Goal: Check status: Check status

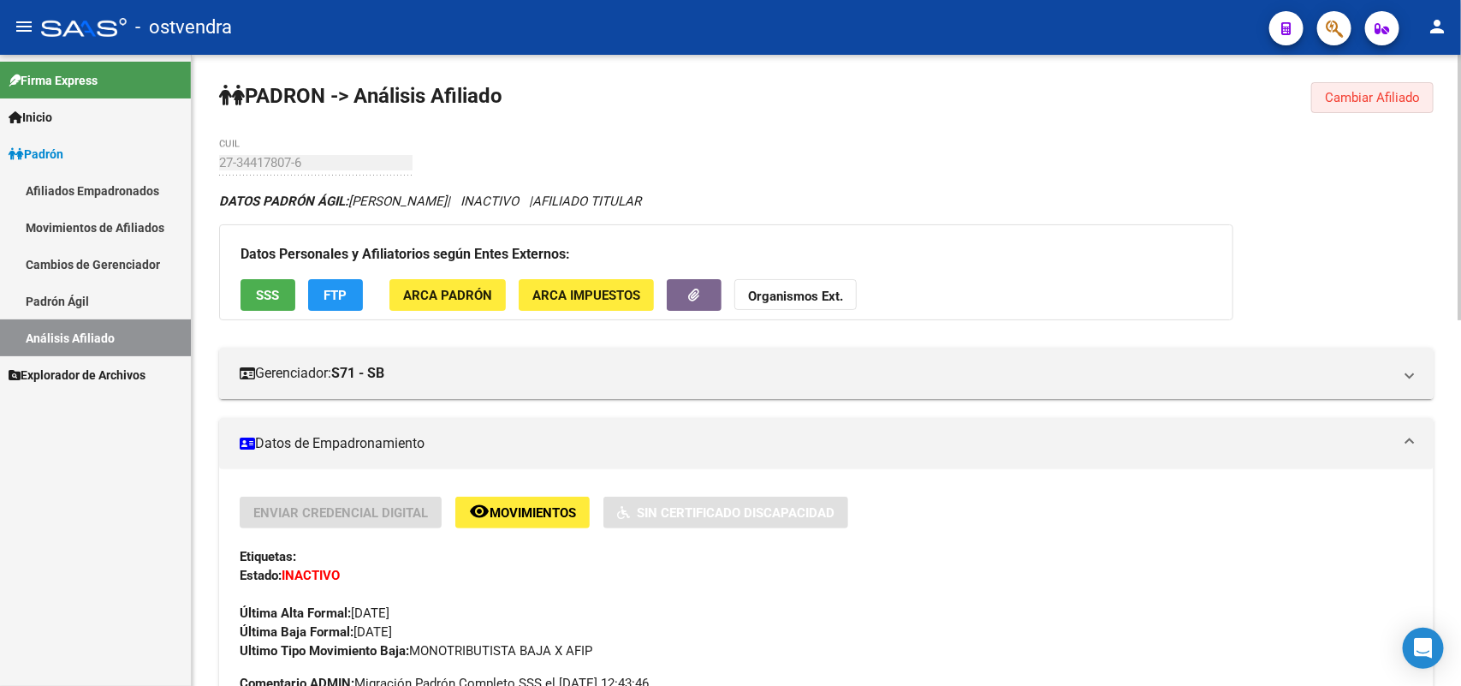
click at [1345, 104] on span "Cambiar Afiliado" at bounding box center [1372, 97] width 95 height 15
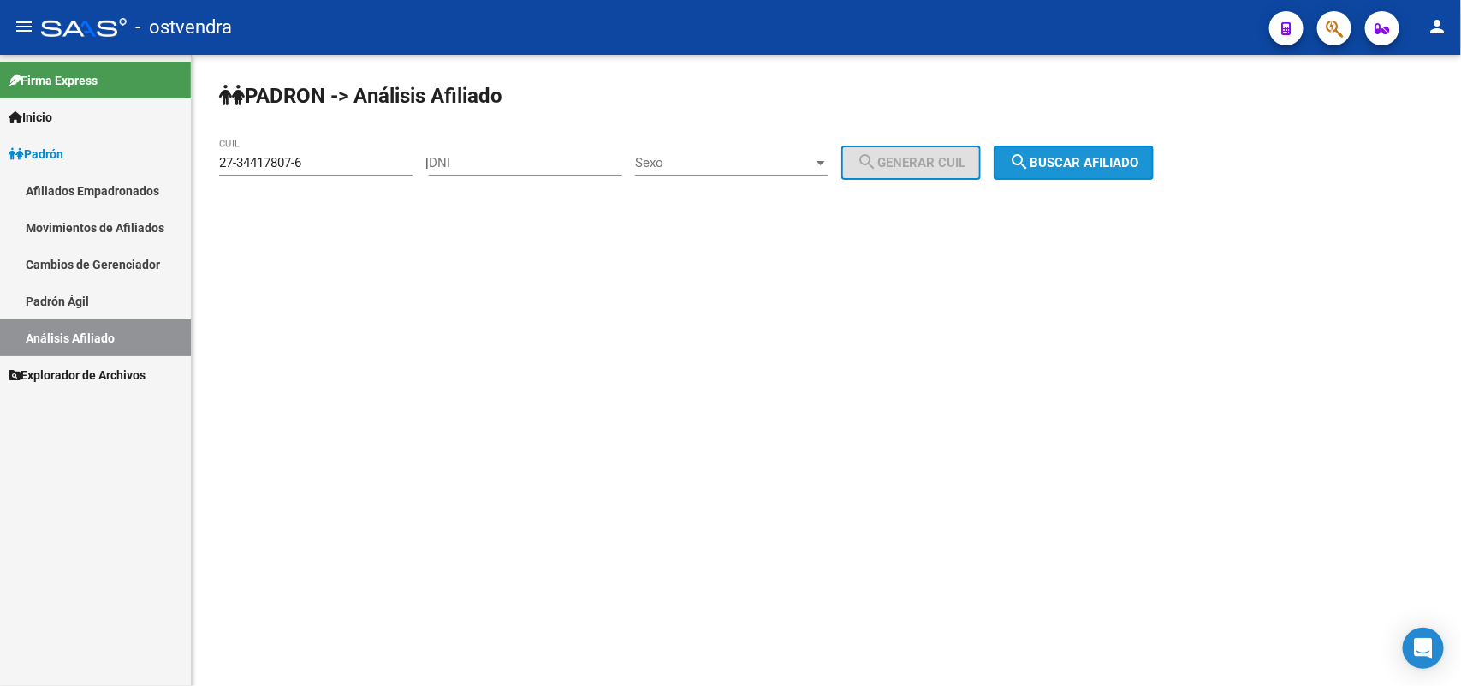
drag, startPoint x: 1047, startPoint y: 160, endPoint x: 1059, endPoint y: 157, distance: 12.5
click at [1057, 157] on span "search Buscar afiliado" at bounding box center [1073, 162] width 129 height 15
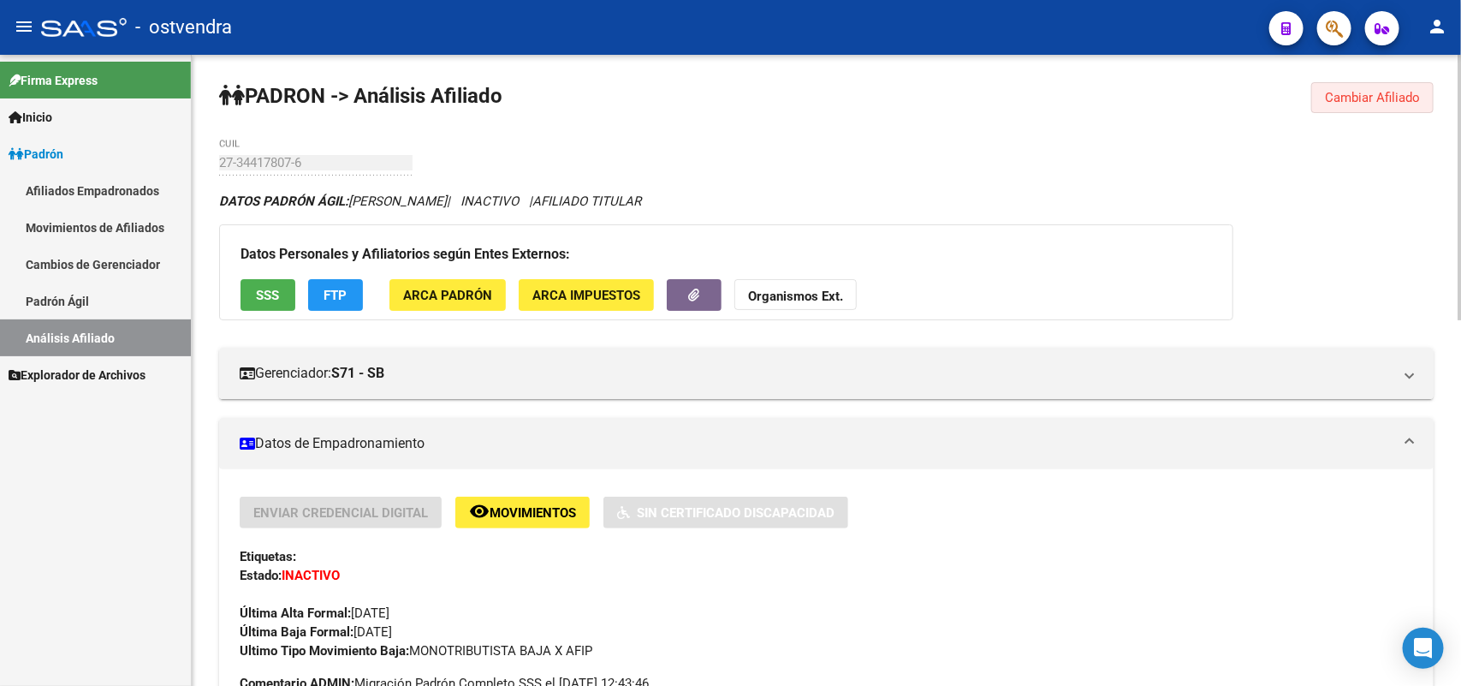
click at [1357, 90] on span "Cambiar Afiliado" at bounding box center [1372, 97] width 95 height 15
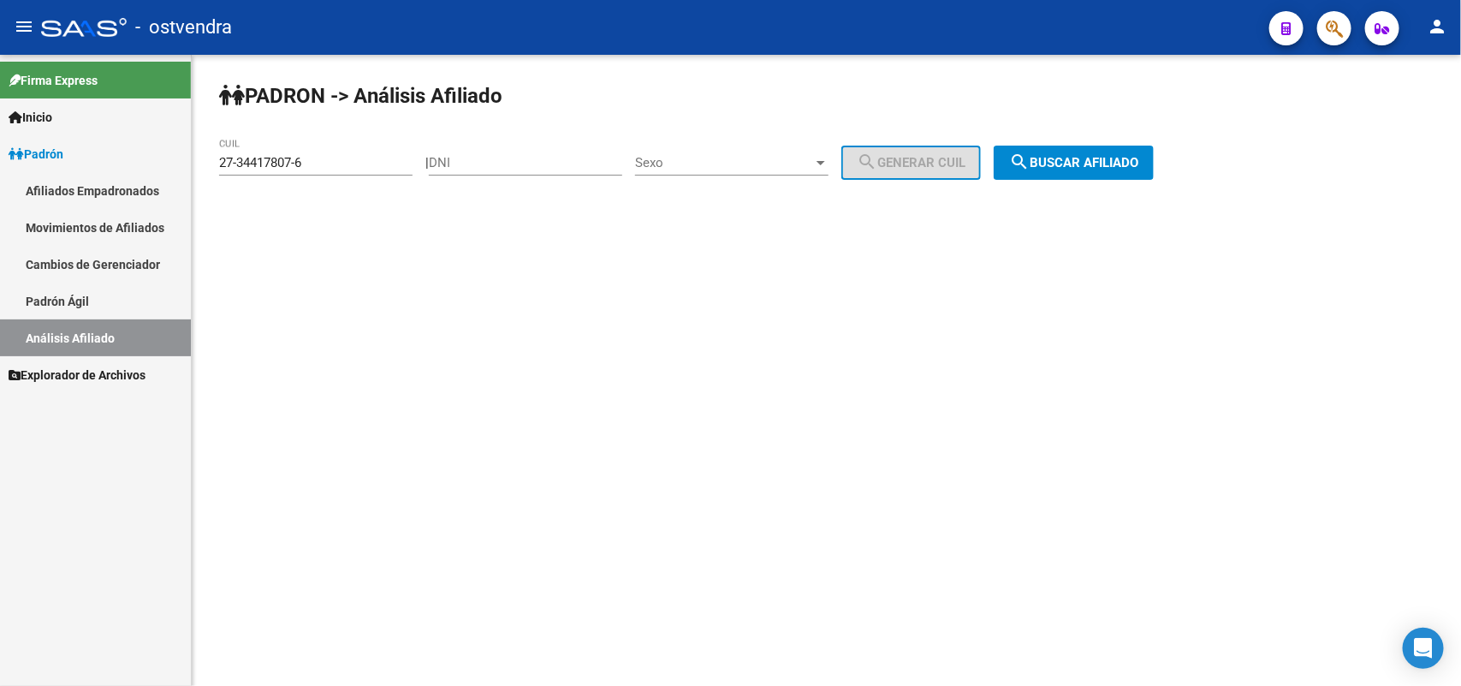
click at [365, 163] on input "27-34417807-6" at bounding box center [315, 162] width 193 height 15
drag, startPoint x: 147, startPoint y: 158, endPoint x: 11, endPoint y: 158, distance: 136.1
click at [11, 158] on mat-sidenav-container "Firma Express Inicio Instructivos Contacto OS Padrón Afiliados Empadronados Mov…" at bounding box center [730, 370] width 1461 height 631
paste input "27-93936011-0"
type input "27-93936011-0"
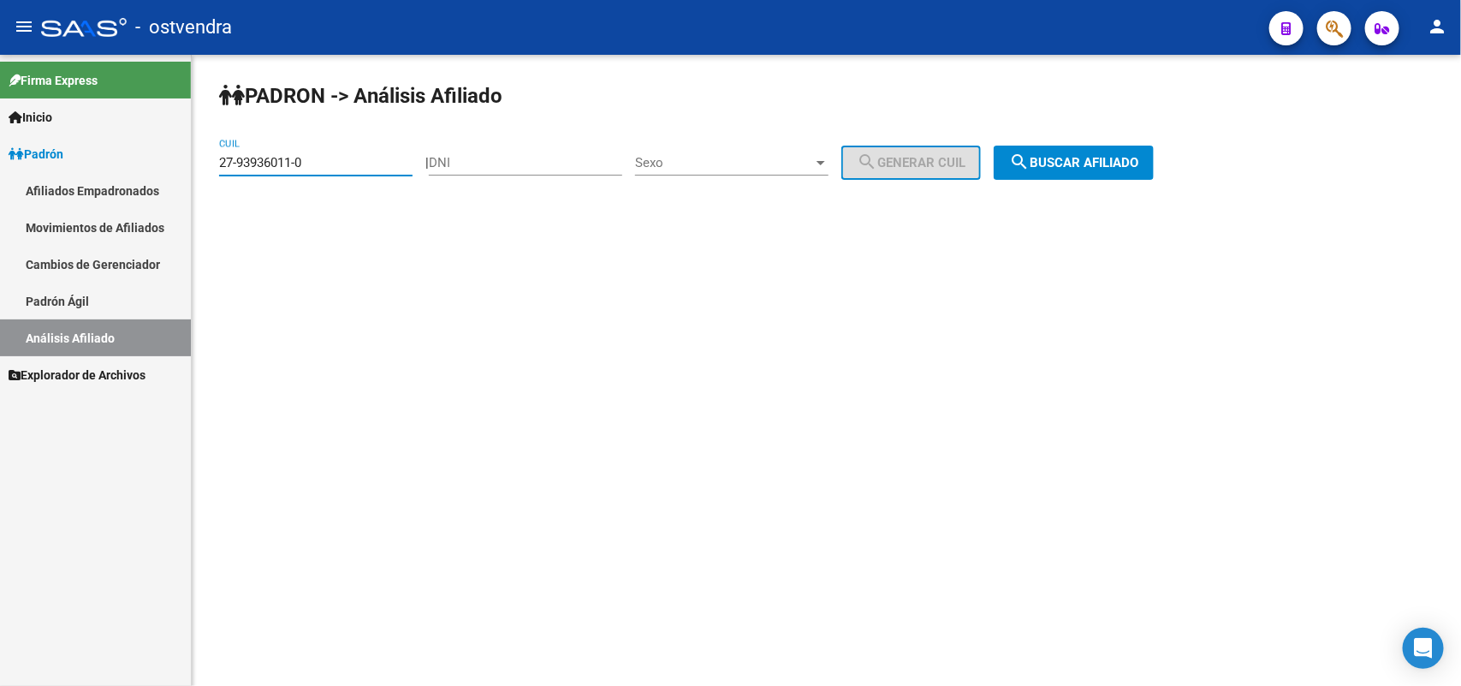
click at [1138, 163] on span "search Buscar afiliado" at bounding box center [1073, 162] width 129 height 15
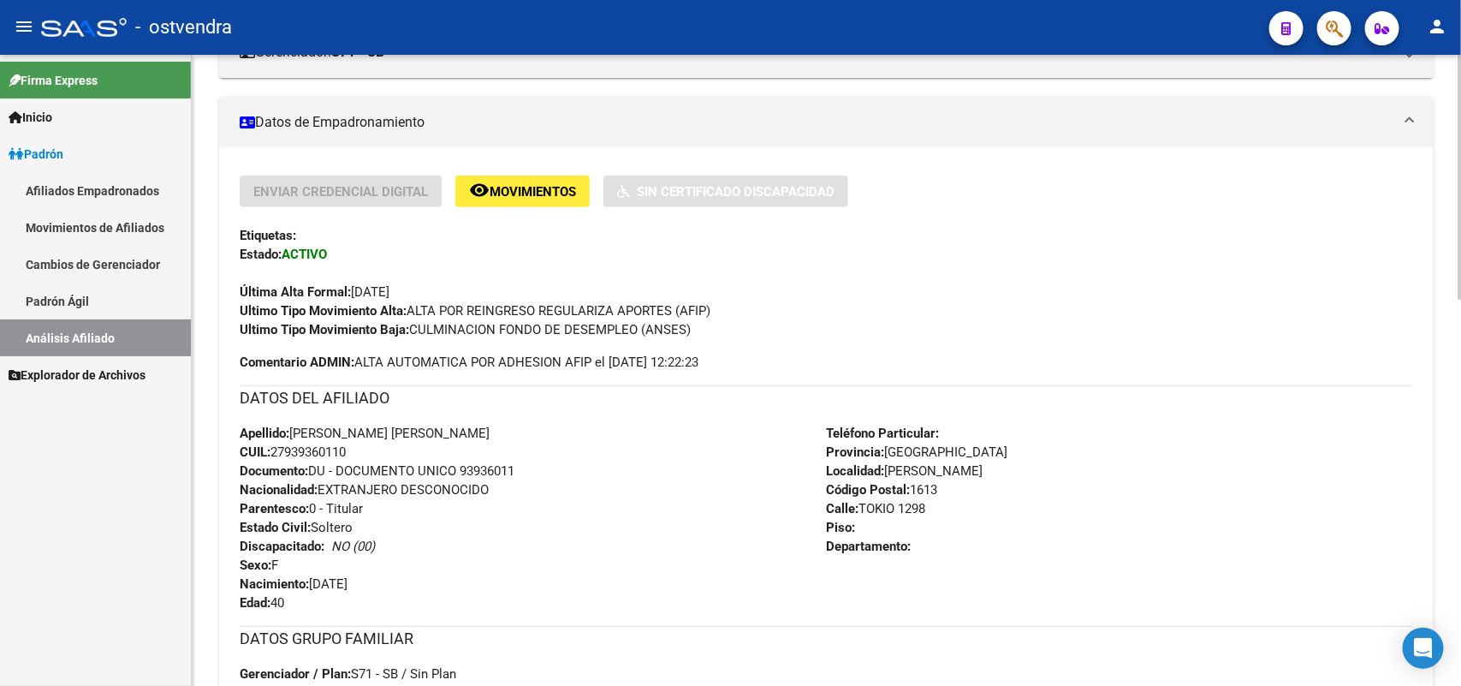
scroll to position [214, 0]
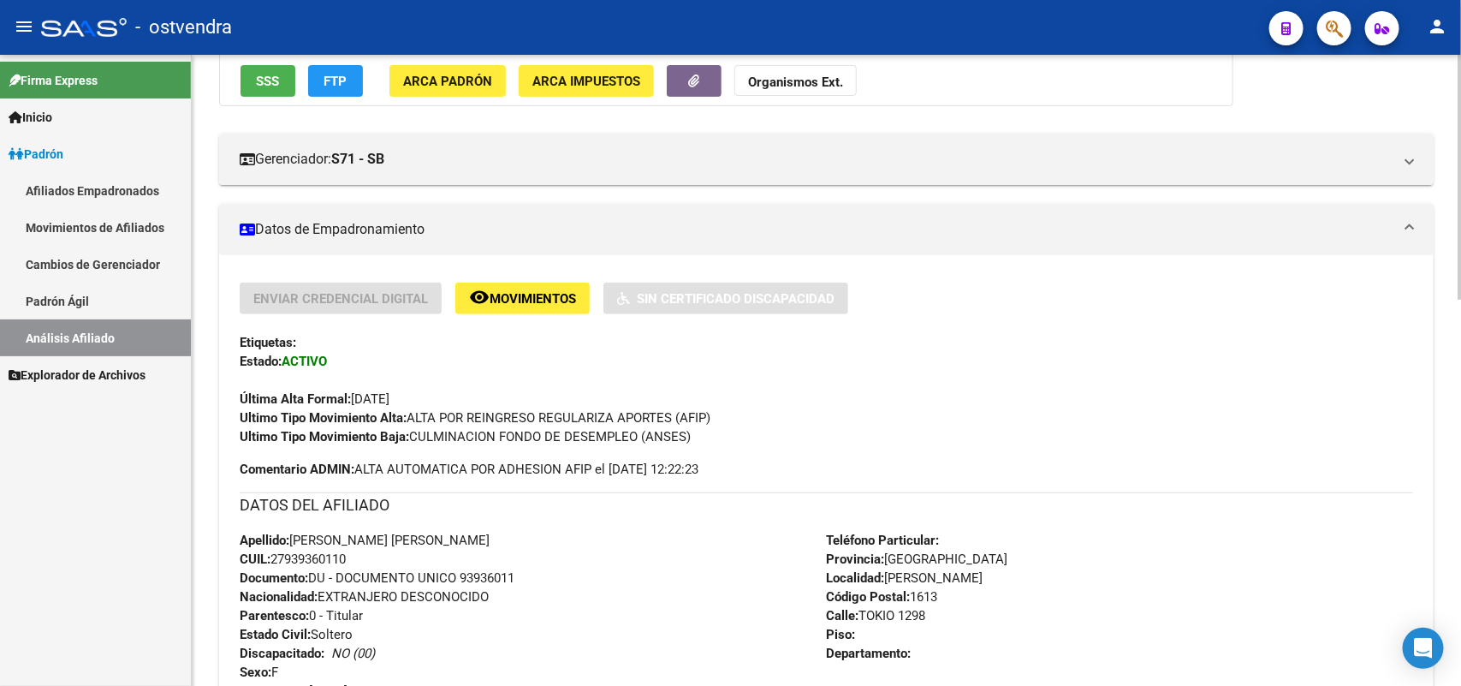
click at [312, 358] on strong "ACTIVO" at bounding box center [304, 360] width 45 height 15
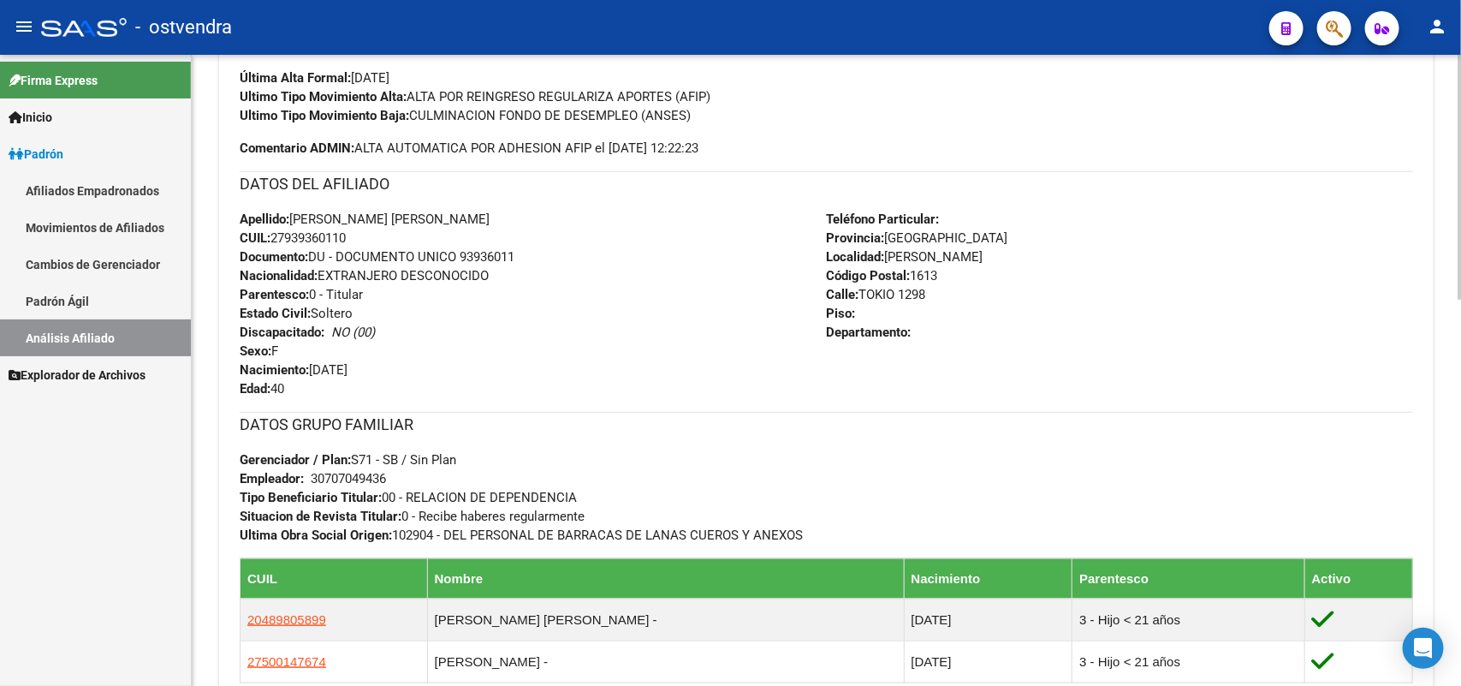
scroll to position [321, 0]
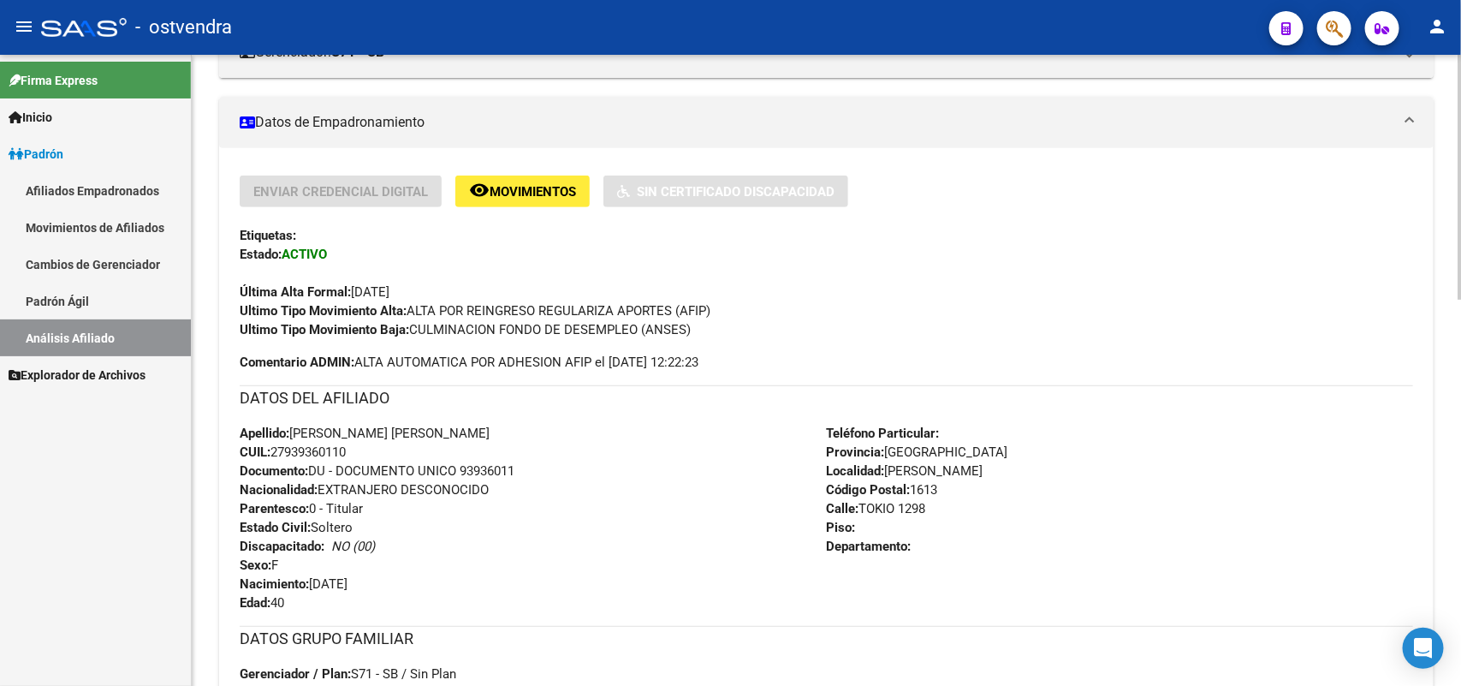
drag, startPoint x: 362, startPoint y: 446, endPoint x: 357, endPoint y: 454, distance: 10.0
click at [359, 449] on div "Apellido: [PERSON_NAME] [PERSON_NAME]: 27939360110 Documento: DU - DOCUMENTO UN…" at bounding box center [533, 518] width 587 height 188
drag, startPoint x: 351, startPoint y: 449, endPoint x: 280, endPoint y: 455, distance: 71.3
click at [278, 454] on span "CUIL: 27939360110" at bounding box center [293, 451] width 106 height 15
copy span "7939360110"
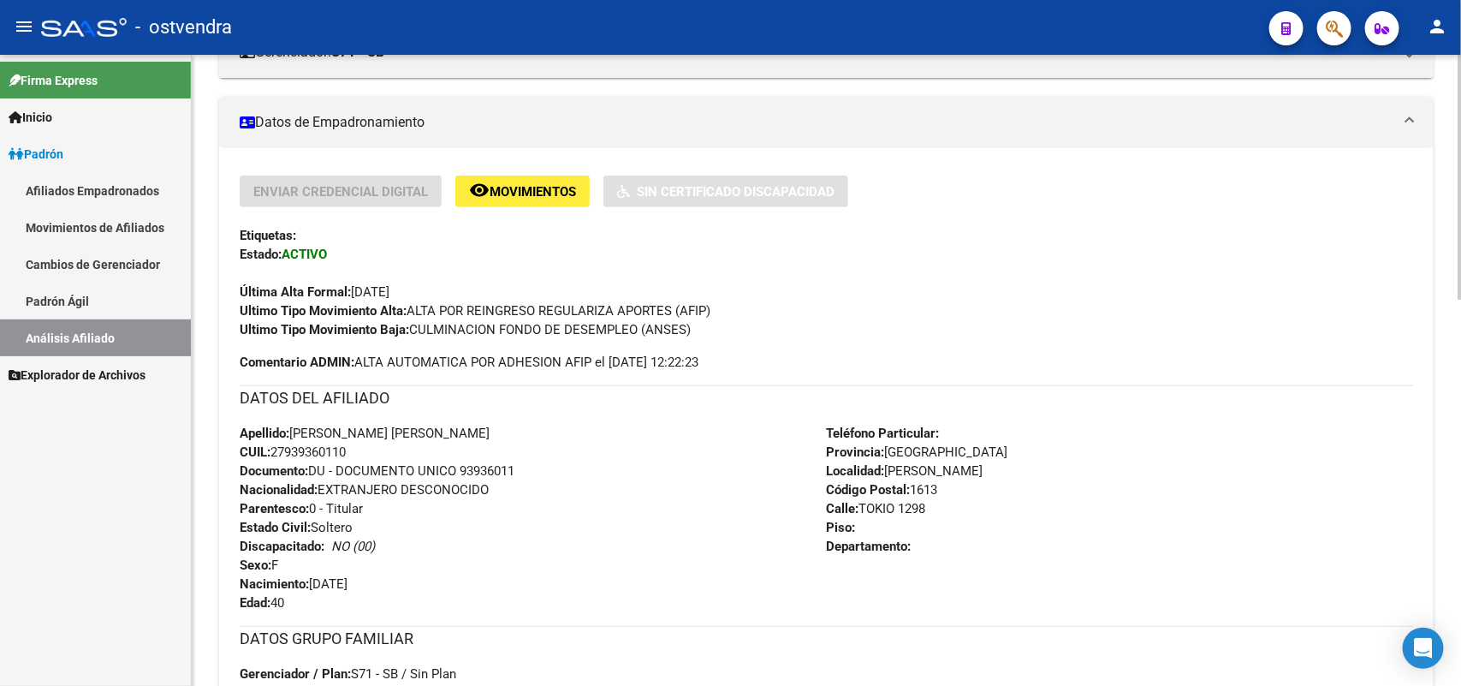
scroll to position [535, 0]
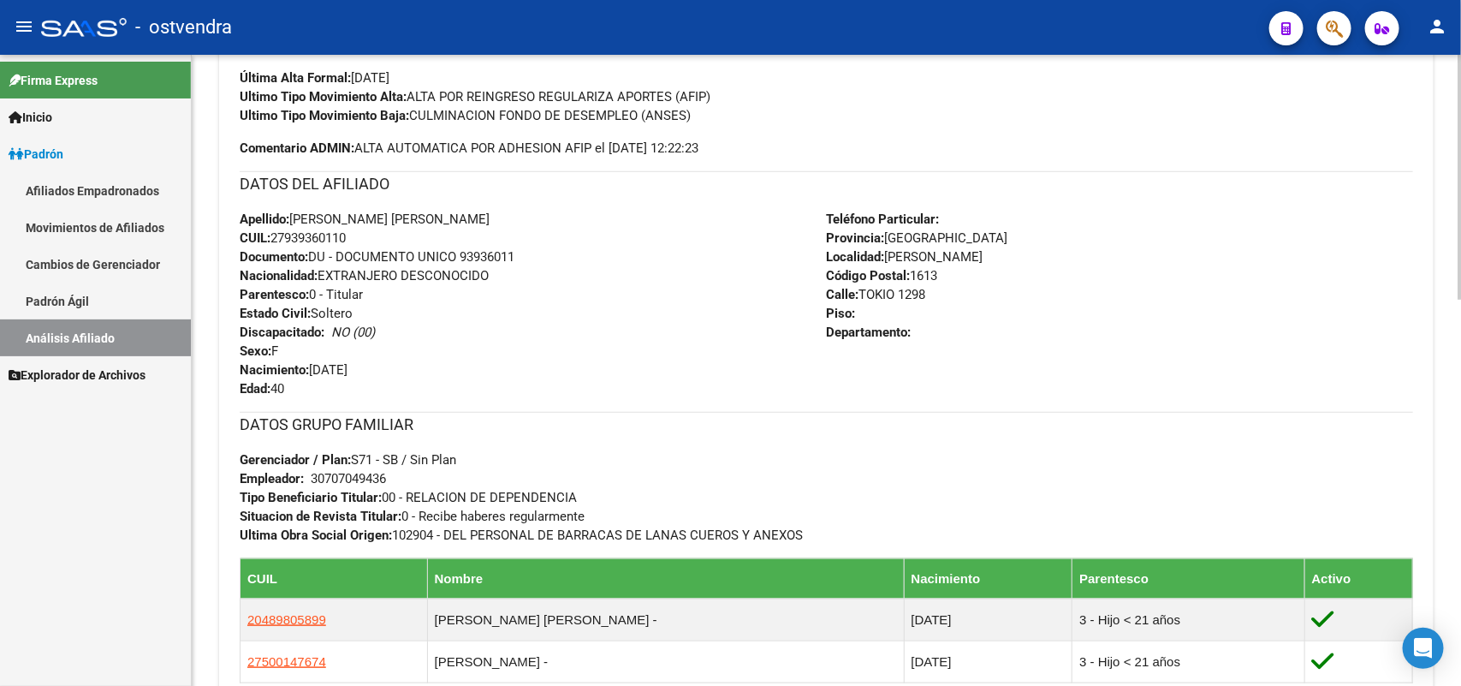
click at [400, 472] on div "DATOS GRUPO FAMILIAR Gerenciador / Plan: S71 - SB / Sin Plan Empleador: 3070704…" at bounding box center [826, 478] width 1173 height 133
drag, startPoint x: 398, startPoint y: 472, endPoint x: 306, endPoint y: 464, distance: 92.0
click at [306, 464] on div "DATOS GRUPO FAMILIAR Gerenciador / Plan: S71 - SB / Sin Plan Empleador: 3070704…" at bounding box center [826, 478] width 1173 height 133
click at [358, 484] on div "30707049436" at bounding box center [348, 478] width 75 height 19
click at [362, 477] on div "30707049436" at bounding box center [348, 478] width 75 height 19
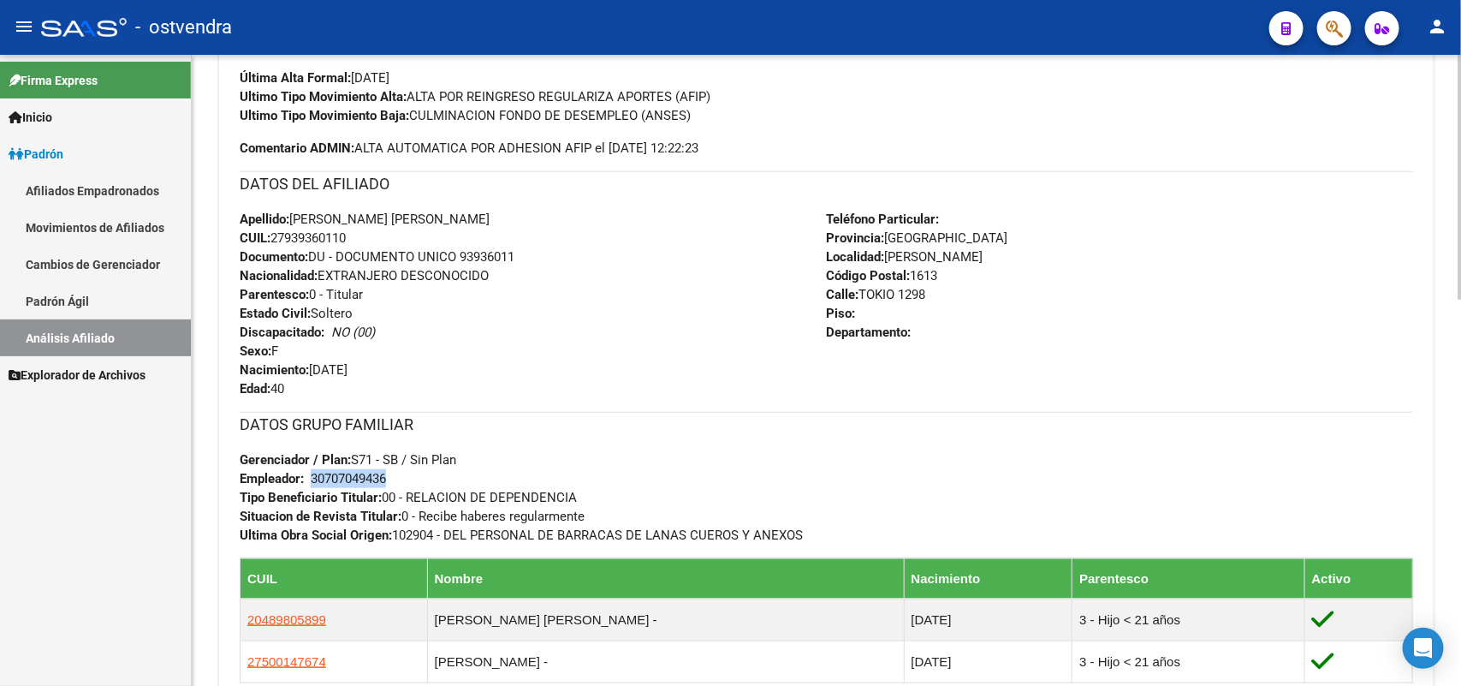
click at [364, 475] on div "30707049436" at bounding box center [348, 478] width 75 height 19
click at [347, 477] on div "30707049436" at bounding box center [348, 478] width 75 height 19
click at [401, 477] on div "DATOS GRUPO FAMILIAR Gerenciador / Plan: S71 - SB / Sin Plan Empleador: 3070704…" at bounding box center [826, 478] width 1173 height 133
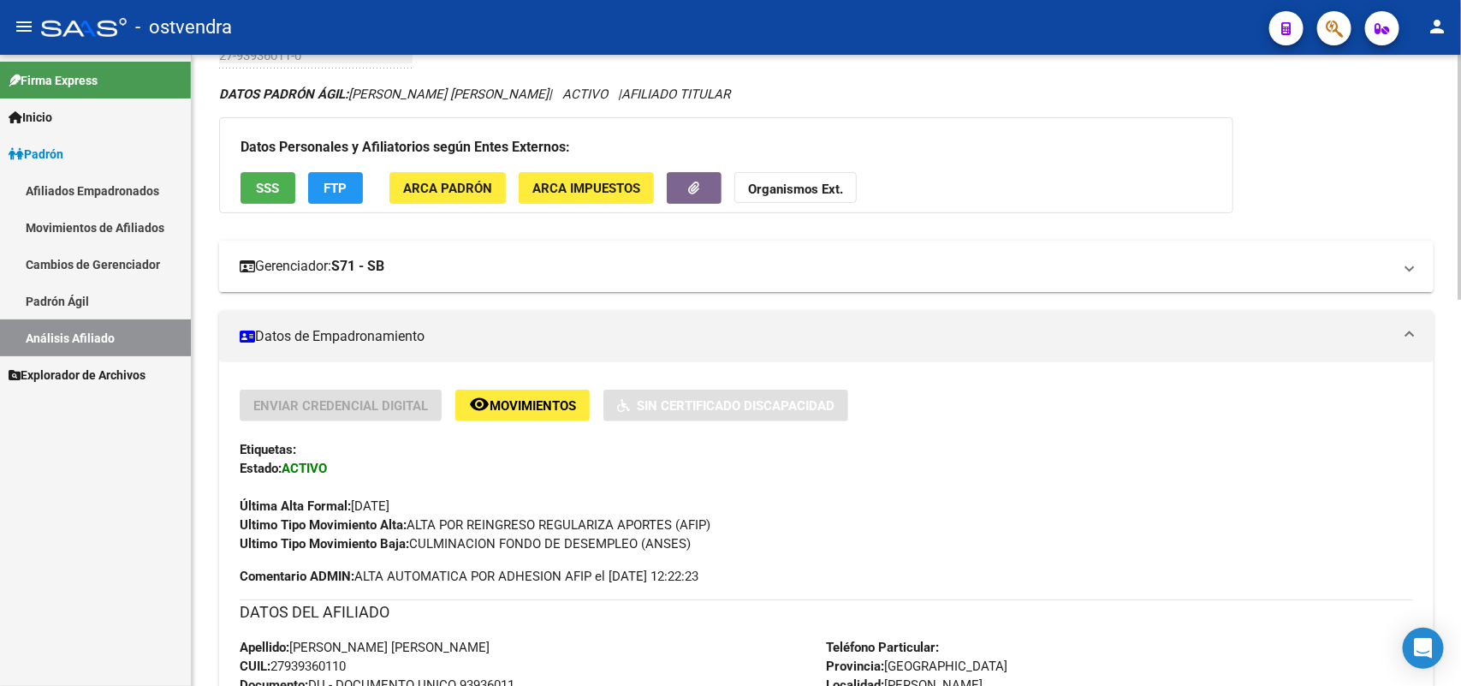
scroll to position [0, 0]
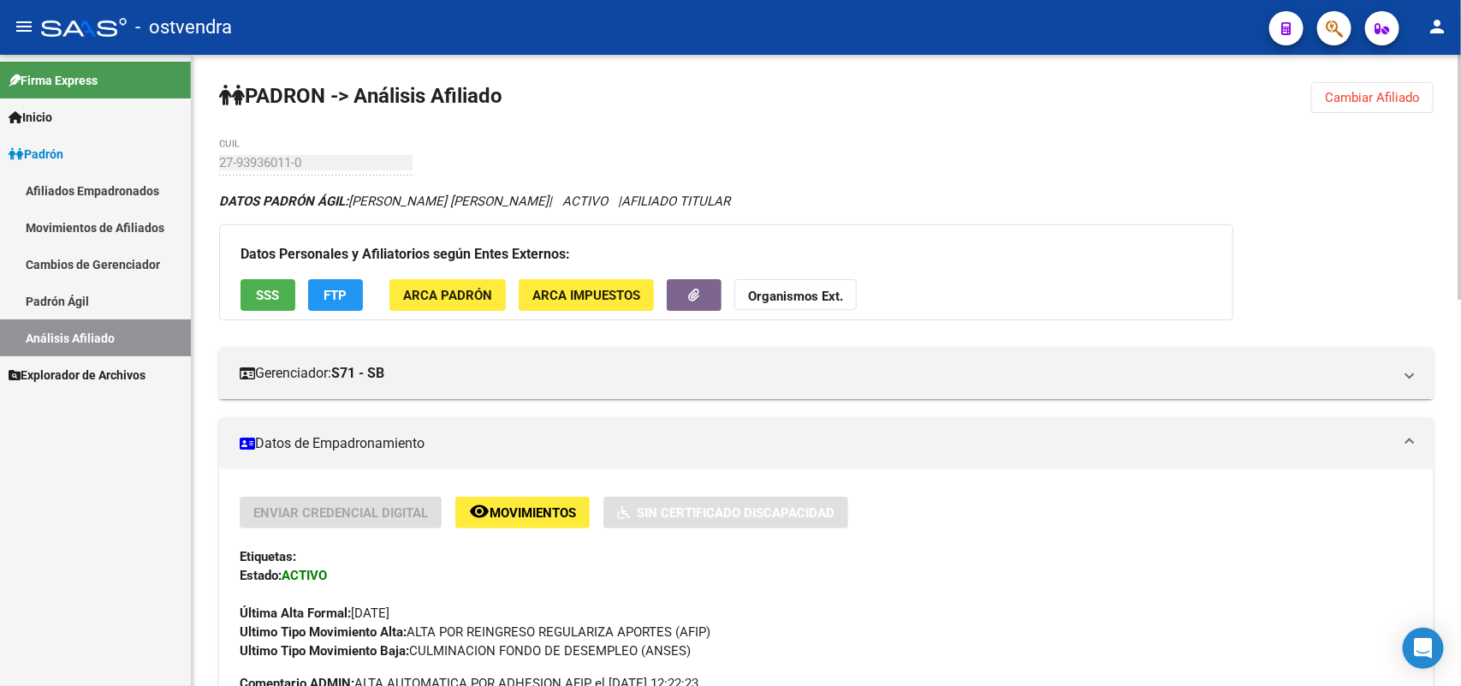
click at [1355, 92] on span "Cambiar Afiliado" at bounding box center [1372, 97] width 95 height 15
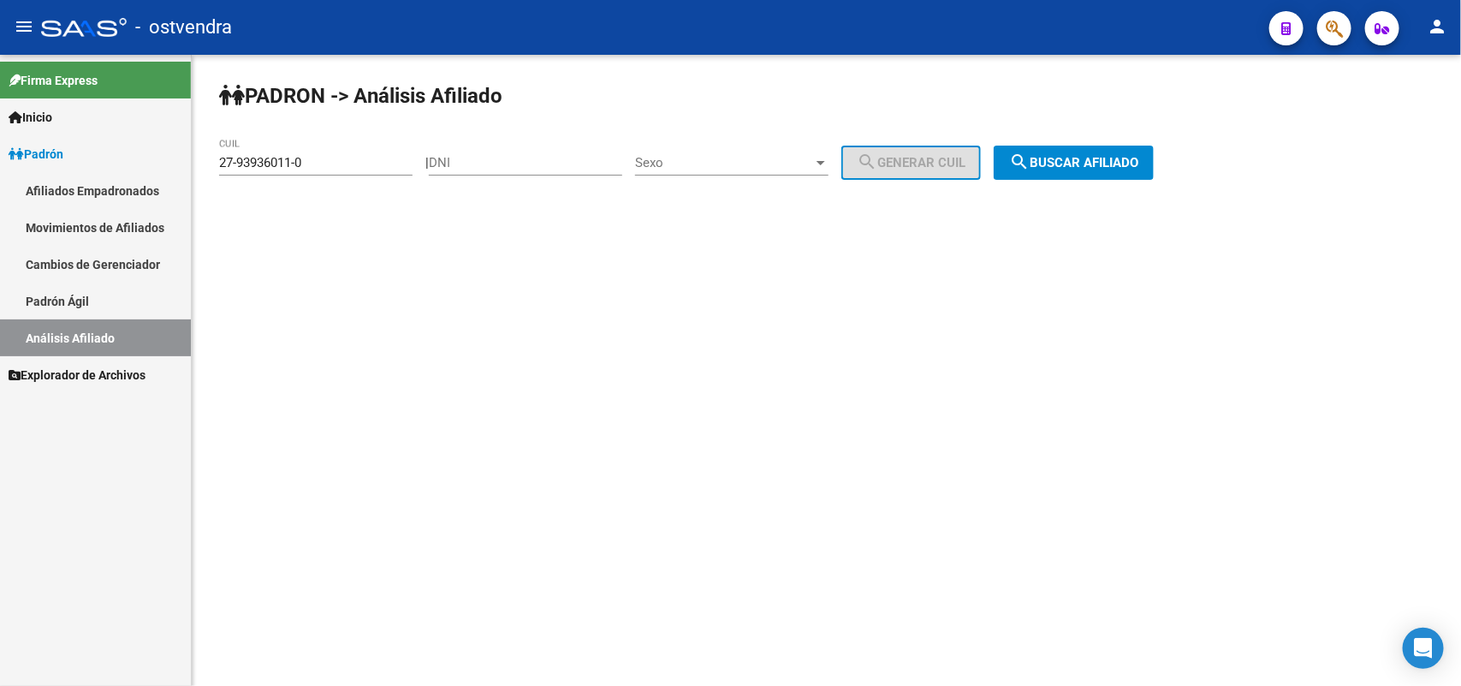
click at [339, 158] on input "27-93936011-0" at bounding box center [315, 162] width 193 height 15
drag, startPoint x: 0, startPoint y: 158, endPoint x: 0, endPoint y: 173, distance: 14.5
click at [0, 173] on mat-sidenav-container "Firma Express Inicio Instructivos Contacto OS Padrón Afiliados Empadronados Mov…" at bounding box center [730, 370] width 1461 height 631
paste input "20-31470507-7"
click at [1070, 159] on span "search Buscar afiliado" at bounding box center [1073, 162] width 129 height 15
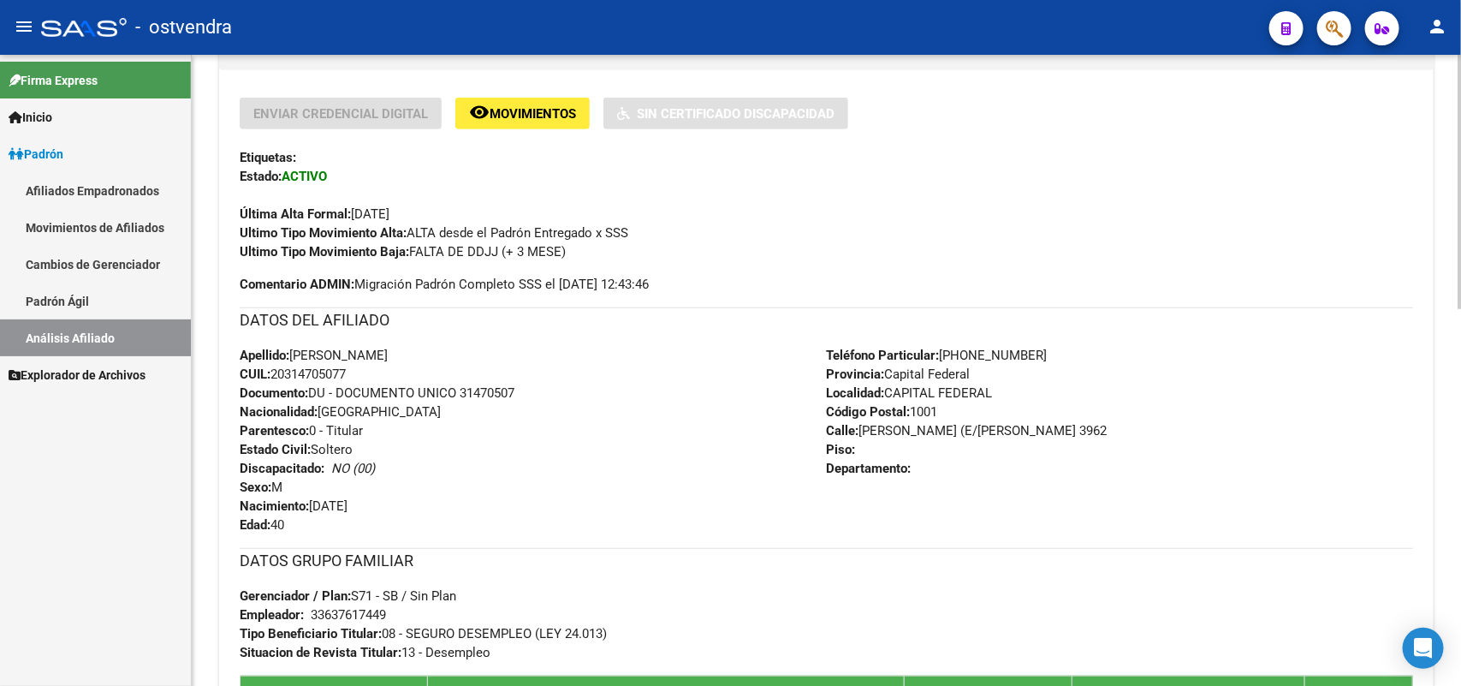
scroll to position [292, 0]
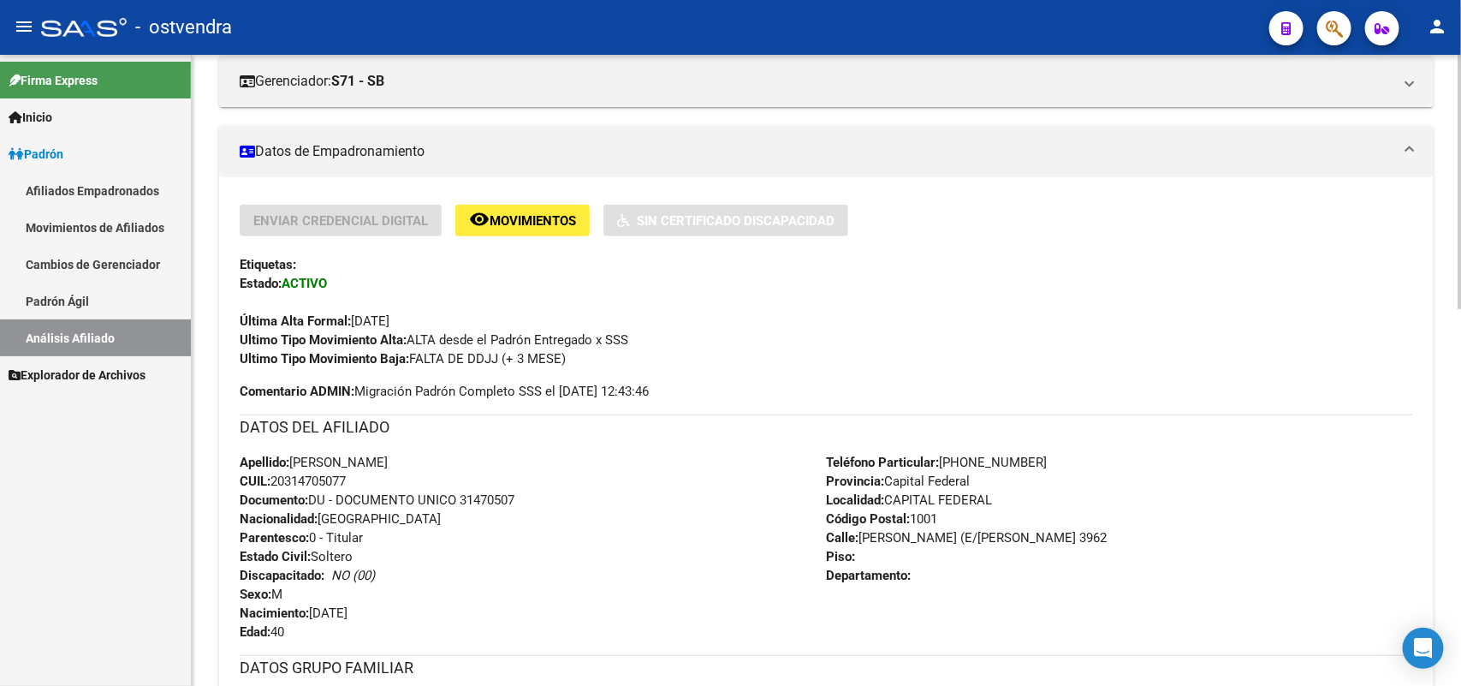
click at [586, 358] on div "Ultimo Tipo Movimiento Baja: FALTA DE DDJJ (+ 3 MESE)" at bounding box center [826, 358] width 1173 height 19
click at [532, 353] on span "Ultimo Tipo Movimiento Baja: FALTA DE DDJJ (+ 3 MESE)" at bounding box center [403, 358] width 326 height 15
click at [578, 349] on div "Ultimo Tipo Movimiento Baja: FALTA DE DDJJ (+ 3 MESE)" at bounding box center [826, 358] width 1173 height 19
drag, startPoint x: 576, startPoint y: 349, endPoint x: 413, endPoint y: 358, distance: 163.7
click at [413, 358] on div "Ultimo Tipo Movimiento Baja: FALTA DE DDJJ (+ 3 MESE)" at bounding box center [826, 358] width 1173 height 19
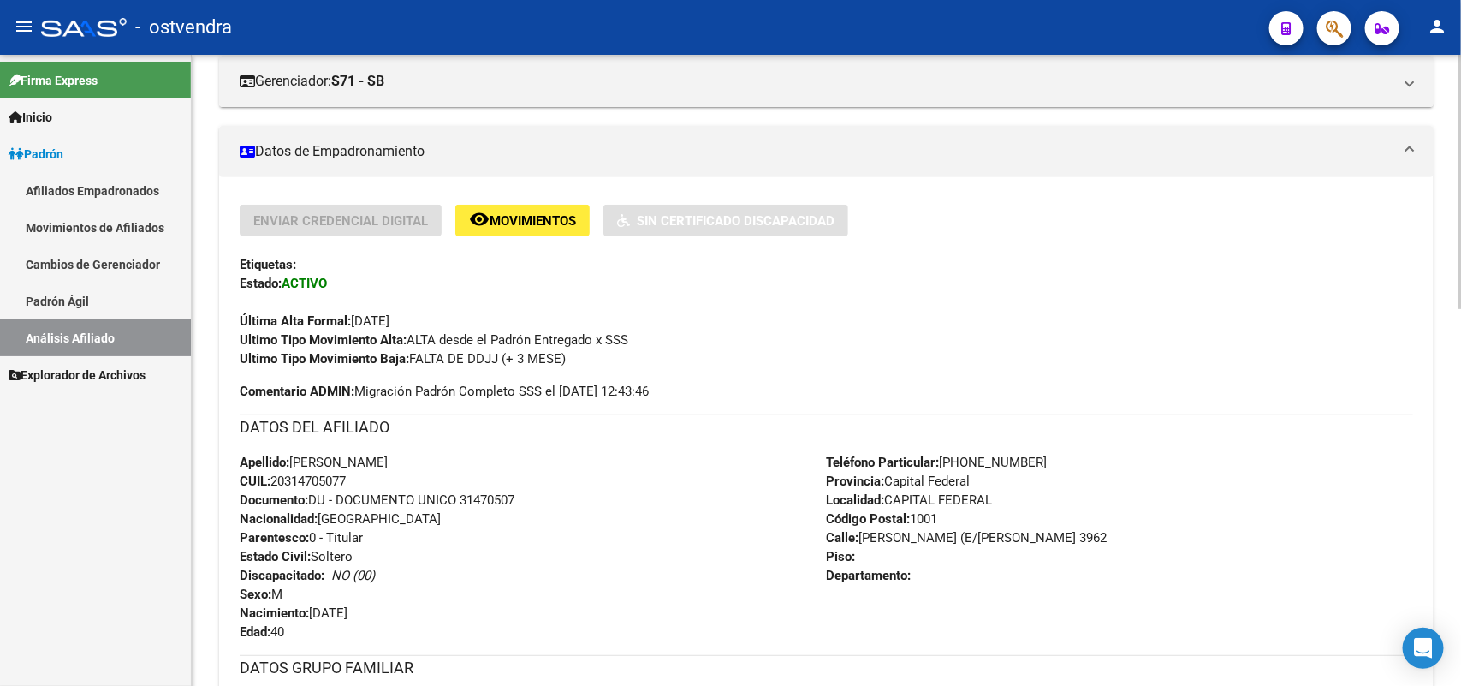
click at [569, 370] on div "Enviar Credencial Digital remove_red_eye Movimientos Sin Certificado Discapacid…" at bounding box center [826, 303] width 1173 height 196
drag, startPoint x: 566, startPoint y: 352, endPoint x: 413, endPoint y: 347, distance: 153.3
click at [413, 349] on div "Ultimo Tipo Movimiento Baja: FALTA DE DDJJ (+ 3 MESE)" at bounding box center [826, 358] width 1173 height 19
copy span "FALTA DE DDJJ (+ 3 MESE)"
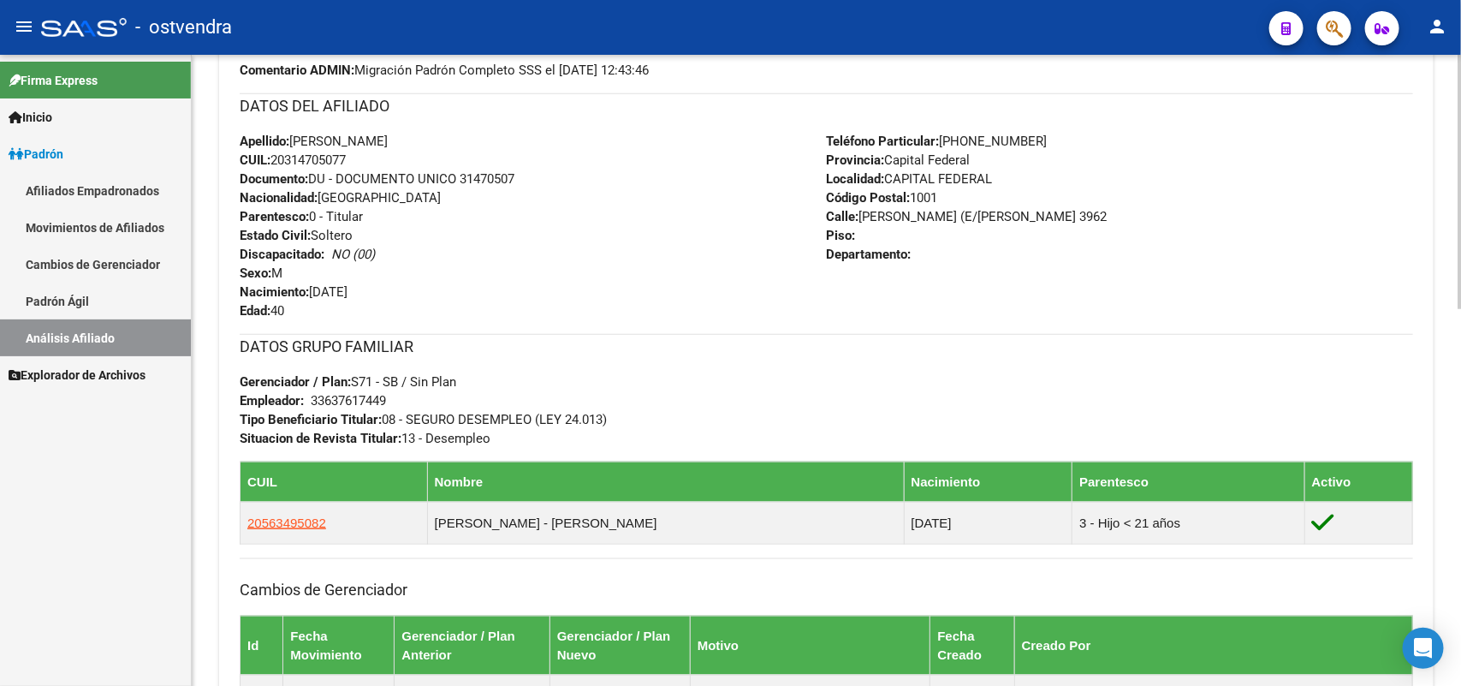
scroll to position [399, 0]
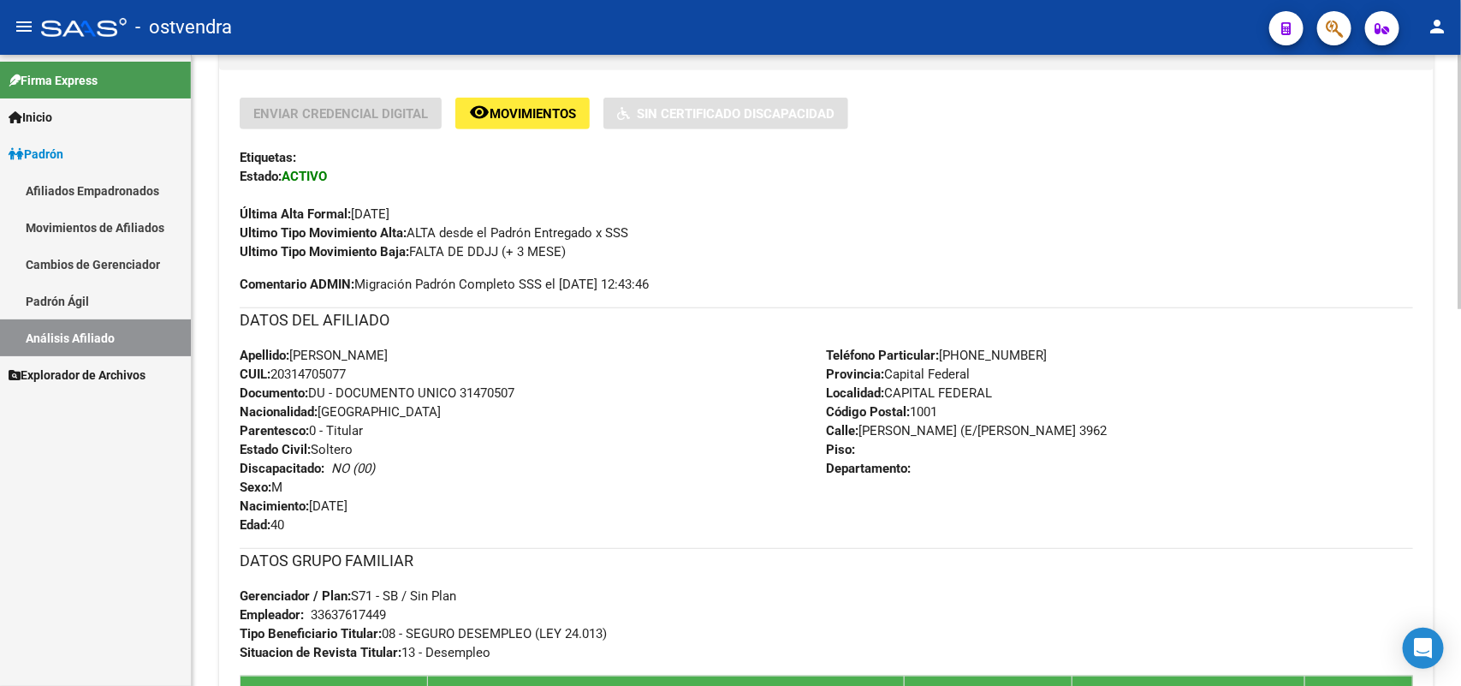
click at [362, 362] on div "Apellido: [PERSON_NAME] CUIL: 20314705077 Documento: DU - DOCUMENTO UNICO 31470…" at bounding box center [533, 440] width 587 height 188
drag, startPoint x: 351, startPoint y: 372, endPoint x: 276, endPoint y: 374, distance: 75.3
click at [276, 374] on span "CUIL: 20314705077" at bounding box center [293, 373] width 106 height 15
copy span "20314705077"
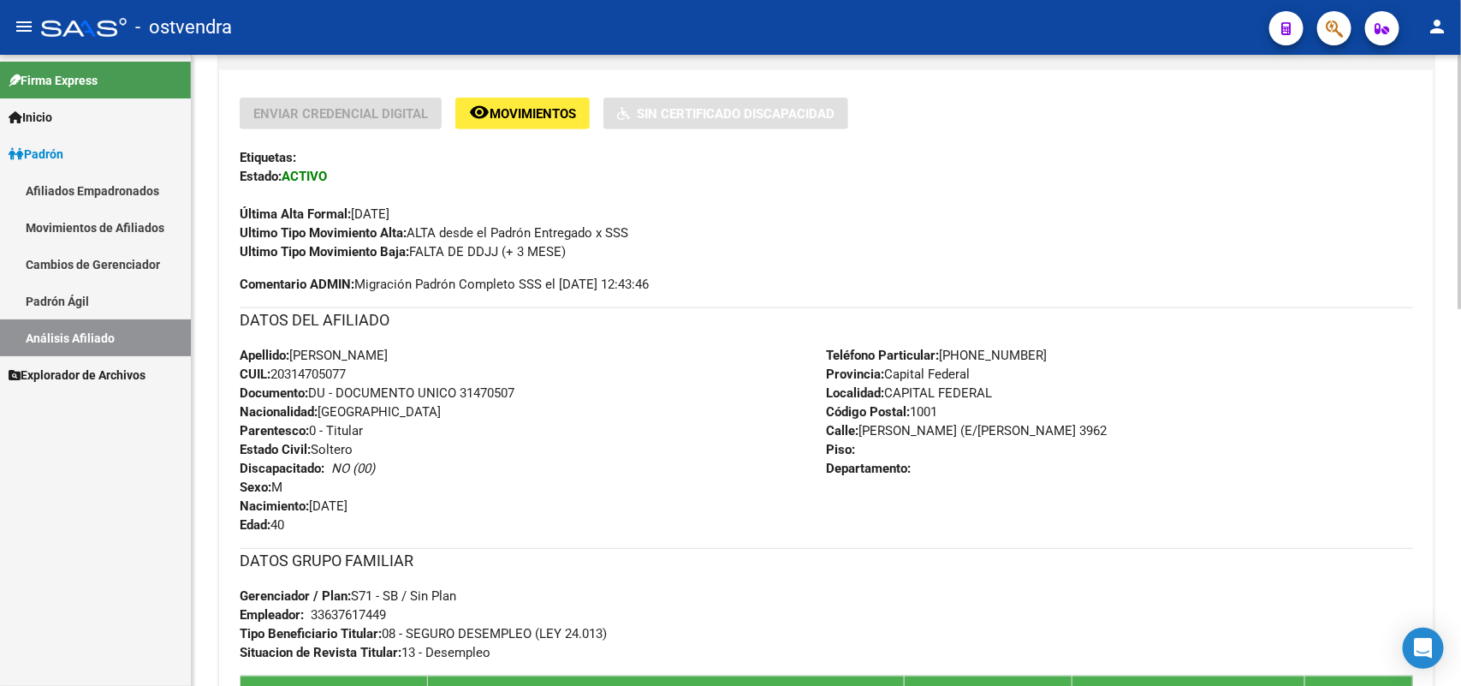
click at [319, 366] on span "CUIL: 20314705077" at bounding box center [293, 373] width 106 height 15
drag, startPoint x: 289, startPoint y: 373, endPoint x: 347, endPoint y: 372, distance: 57.3
click at [346, 372] on span "CUIL: 20314705077" at bounding box center [293, 373] width 106 height 15
copy span "31470507"
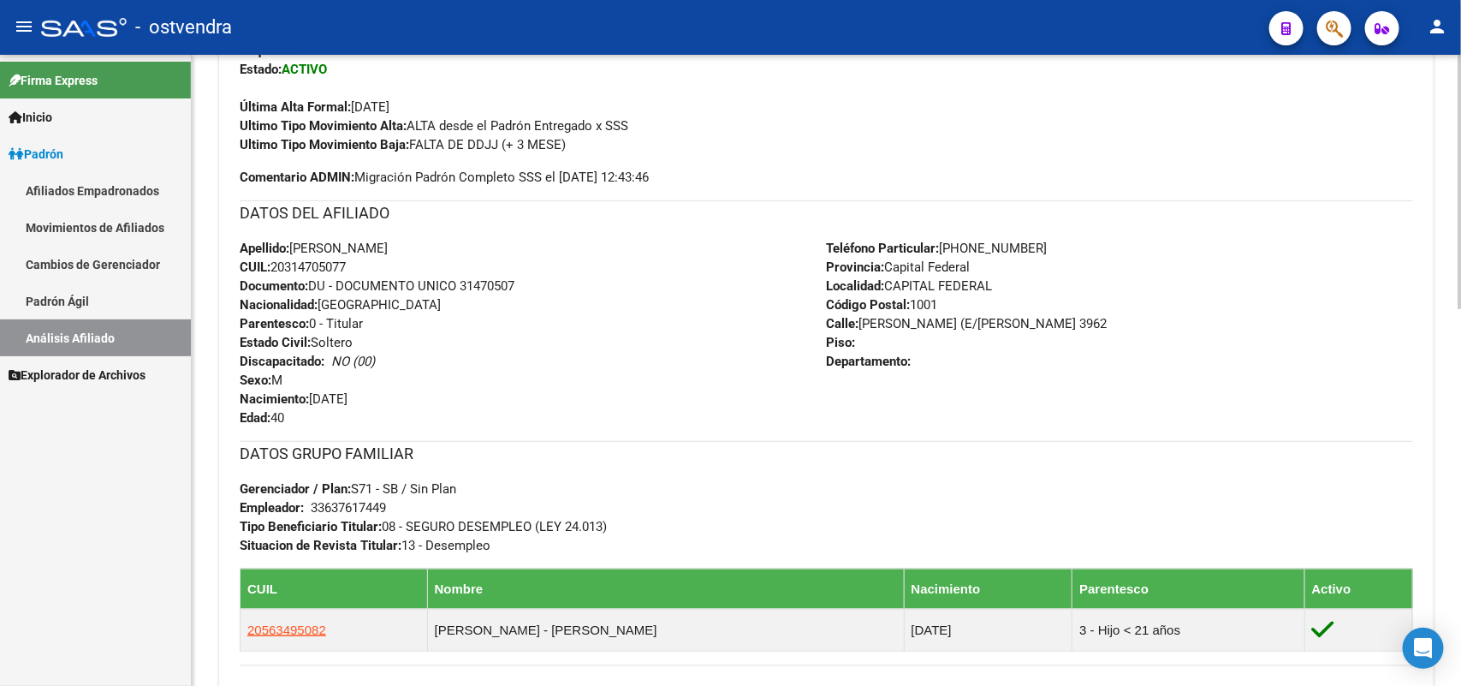
click at [392, 508] on div "DATOS GRUPO FAMILIAR Gerenciador / Plan: S71 - SB / Sin Plan Empleador: 3363761…" at bounding box center [826, 498] width 1173 height 114
drag, startPoint x: 391, startPoint y: 503, endPoint x: 312, endPoint y: 511, distance: 79.1
click at [312, 511] on div "DATOS GRUPO FAMILIAR Gerenciador / Plan: S71 - SB / Sin Plan Empleador: 3363761…" at bounding box center [826, 498] width 1173 height 114
copy div
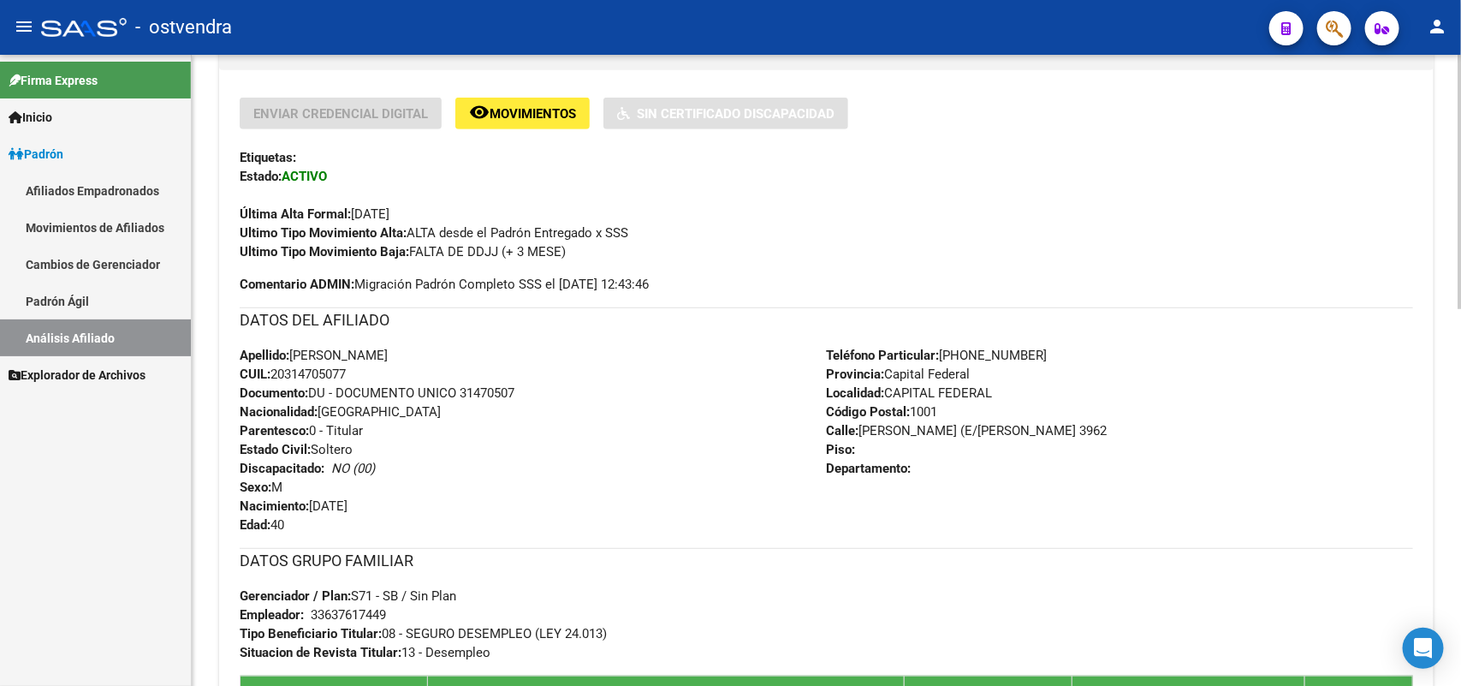
scroll to position [613, 0]
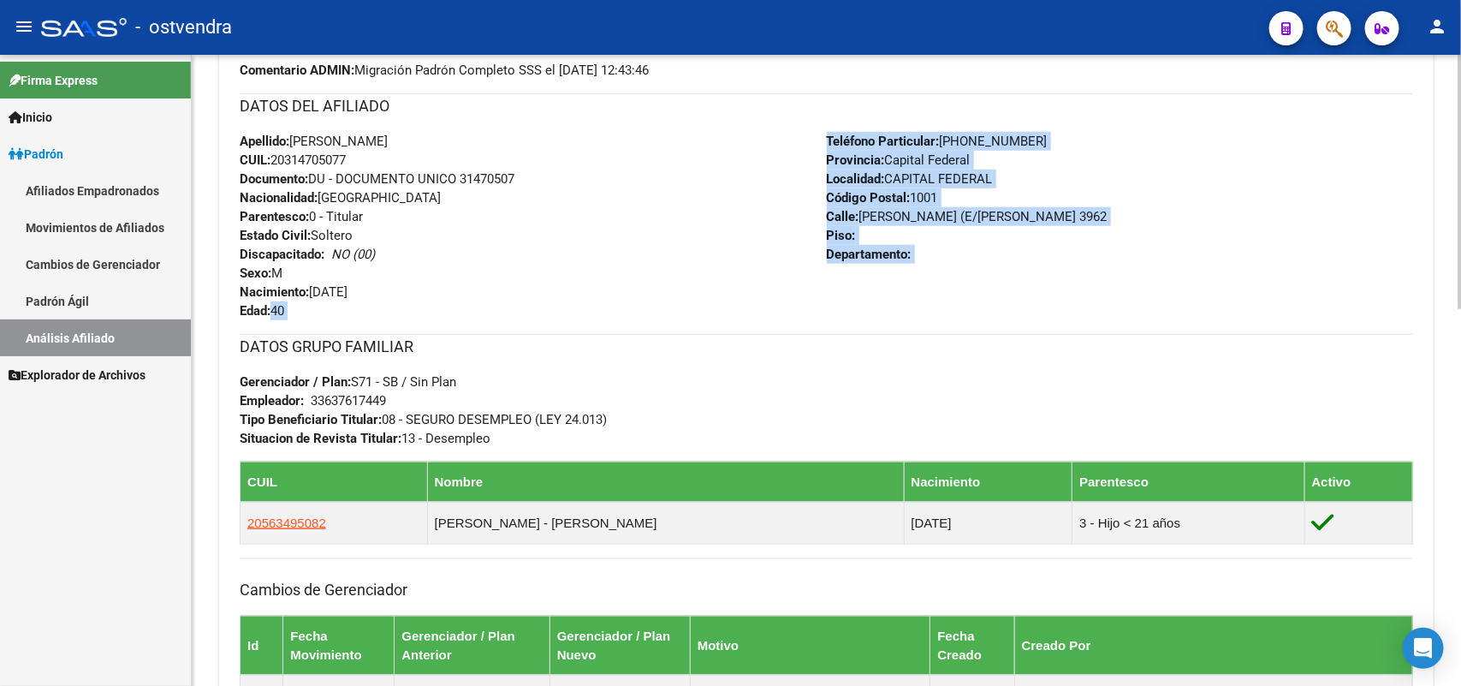
drag, startPoint x: 712, startPoint y: 318, endPoint x: 726, endPoint y: 353, distance: 36.9
click at [726, 353] on div "Enviar Credencial Digital remove_red_eye Movimientos Sin Certificado Discapacid…" at bounding box center [826, 313] width 1173 height 858
click at [385, 358] on div "DATOS GRUPO FAMILIAR Gerenciador / Plan: S71 - SB / Sin Plan Empleador: 3363761…" at bounding box center [826, 391] width 1173 height 114
click at [426, 312] on div "Apellido: [PERSON_NAME] CUIL: 20314705077 Documento: DU - DOCUMENTO UNICO 31470…" at bounding box center [533, 226] width 587 height 188
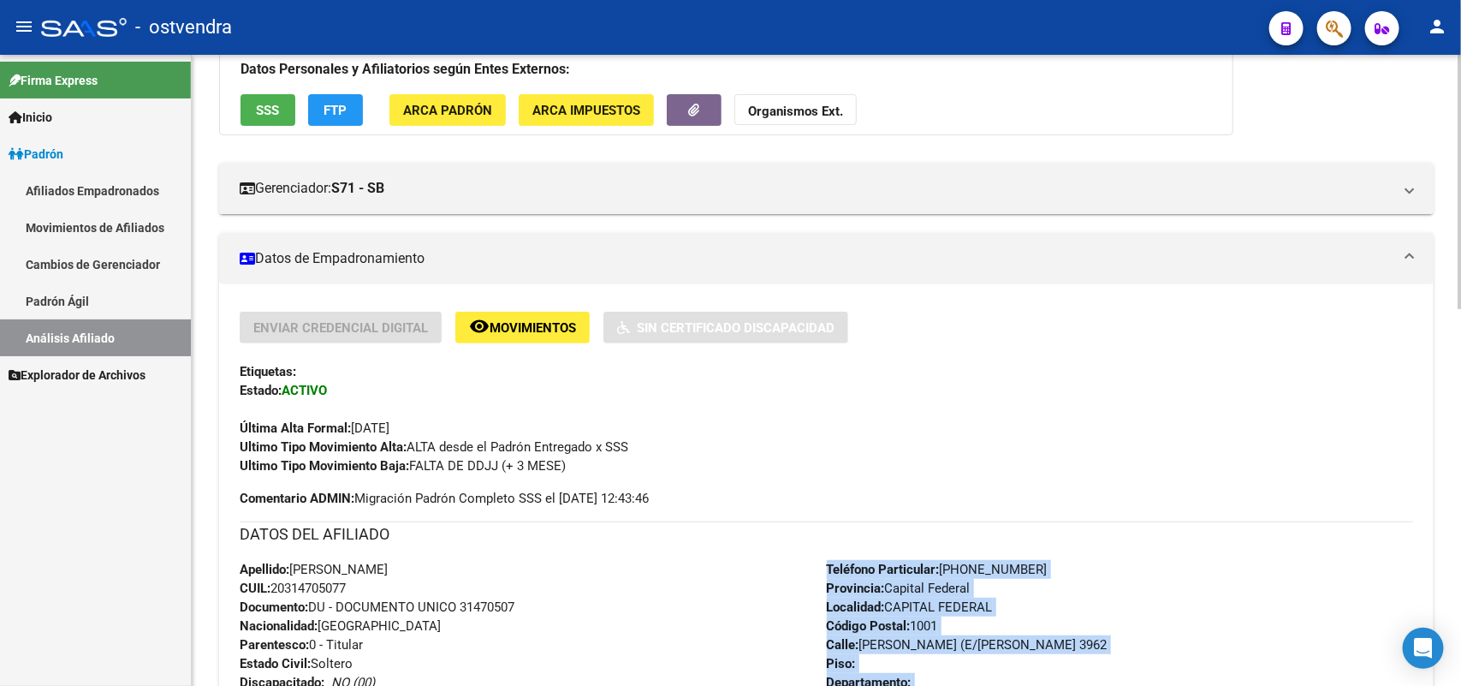
scroll to position [0, 0]
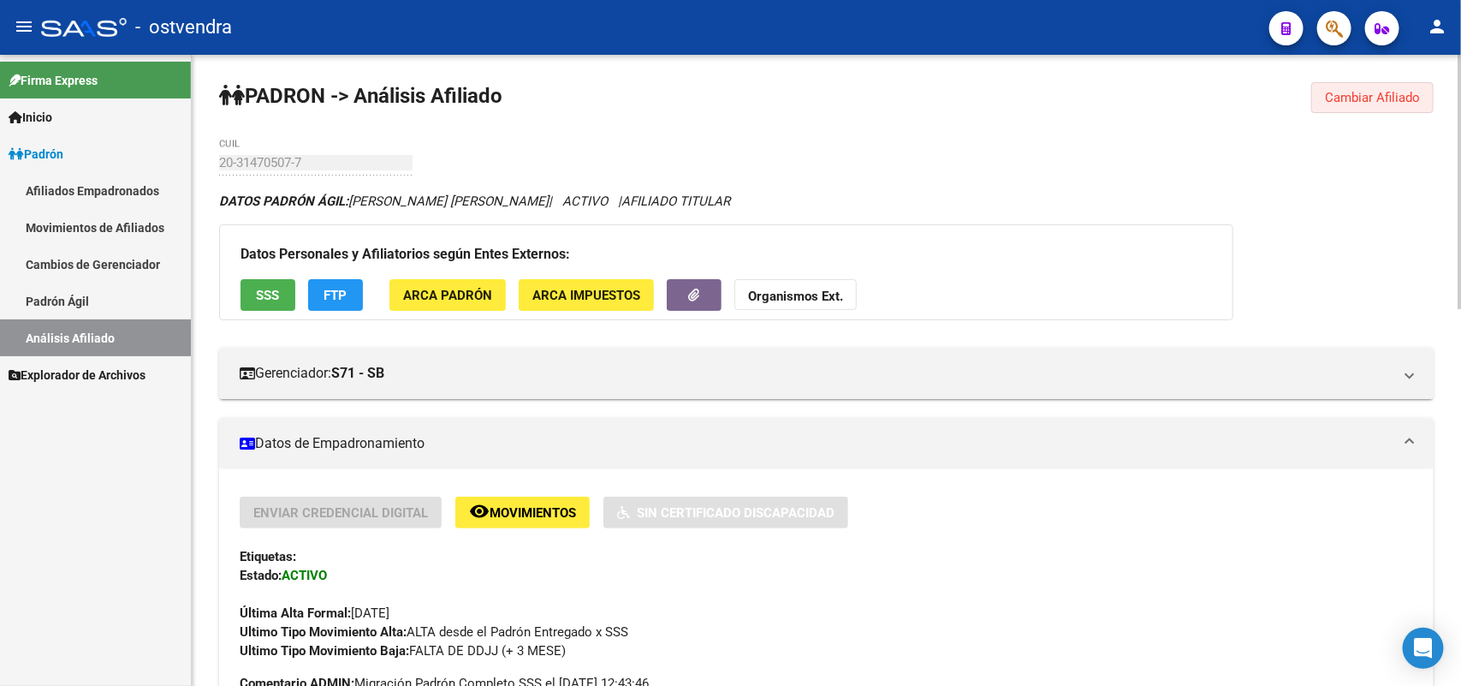
click at [1351, 91] on span "Cambiar Afiliado" at bounding box center [1372, 97] width 95 height 15
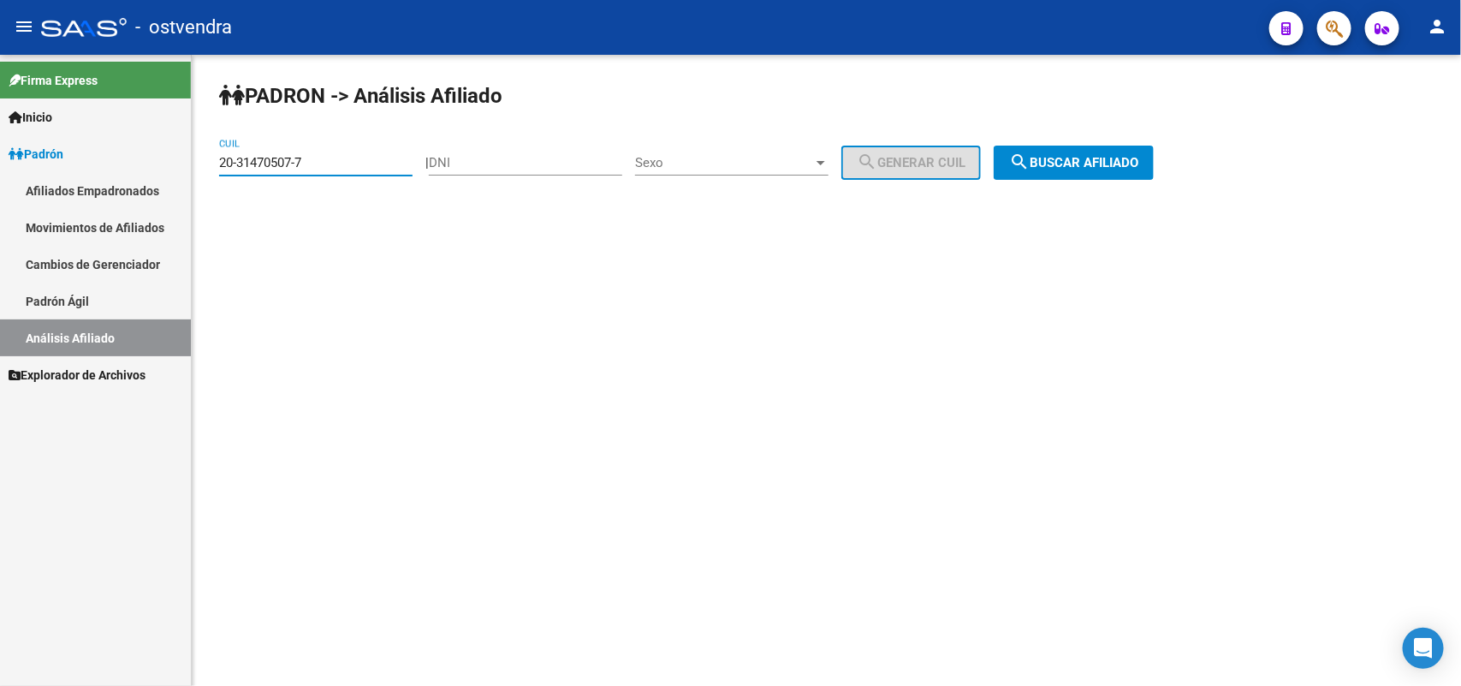
click at [335, 163] on input "20-31470507-7" at bounding box center [315, 162] width 193 height 15
drag, startPoint x: 338, startPoint y: 163, endPoint x: 0, endPoint y: 173, distance: 338.2
click at [0, 173] on mat-sidenav-container "Firma Express Inicio Instructivos Contacto OS Padrón Afiliados Empadronados Mov…" at bounding box center [730, 370] width 1461 height 631
paste input "92-89"
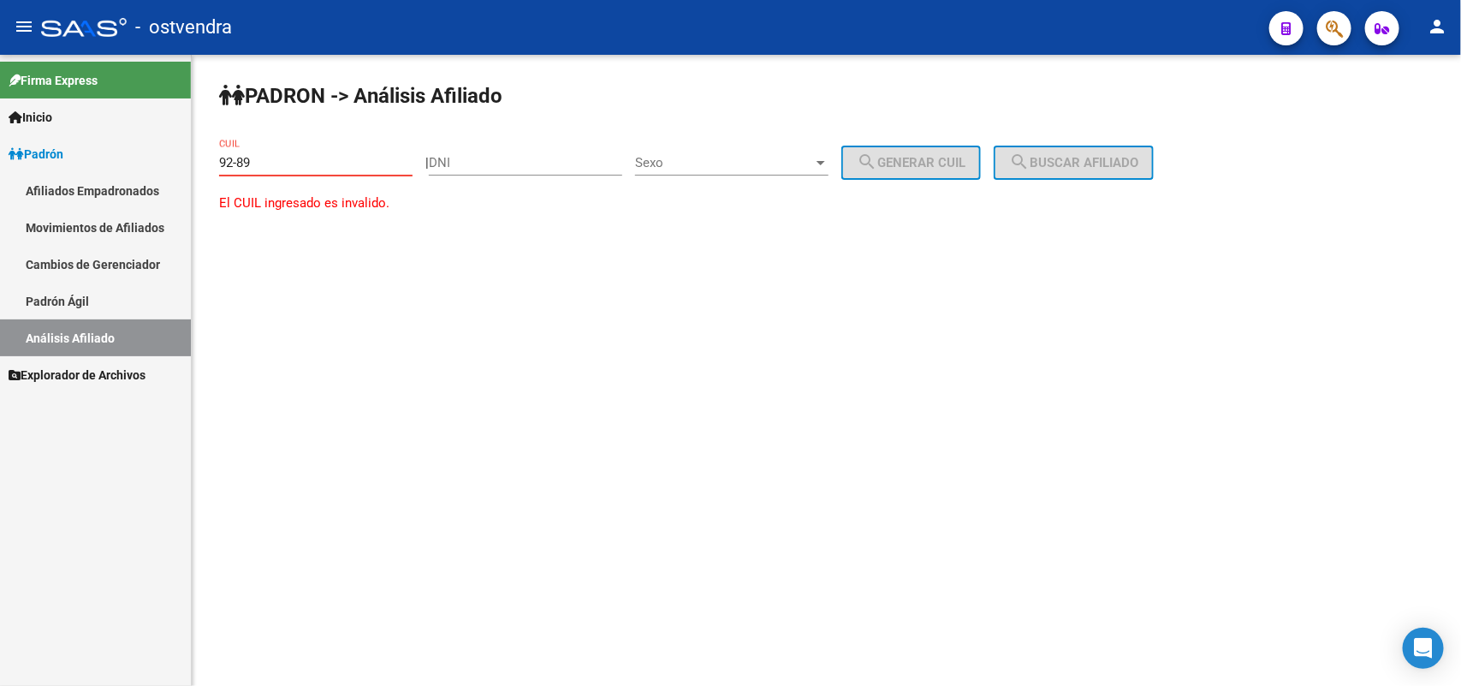
type input "92-89"
click at [280, 163] on input "92-89" at bounding box center [315, 162] width 193 height 15
drag, startPoint x: 173, startPoint y: 163, endPoint x: 141, endPoint y: 159, distance: 32.0
click at [140, 159] on mat-sidenav-container "Firma Express Inicio Instructivos Contacto OS Padrón Afiliados Empadronados Mov…" at bounding box center [730, 370] width 1461 height 631
paste input "27-34245556-0"
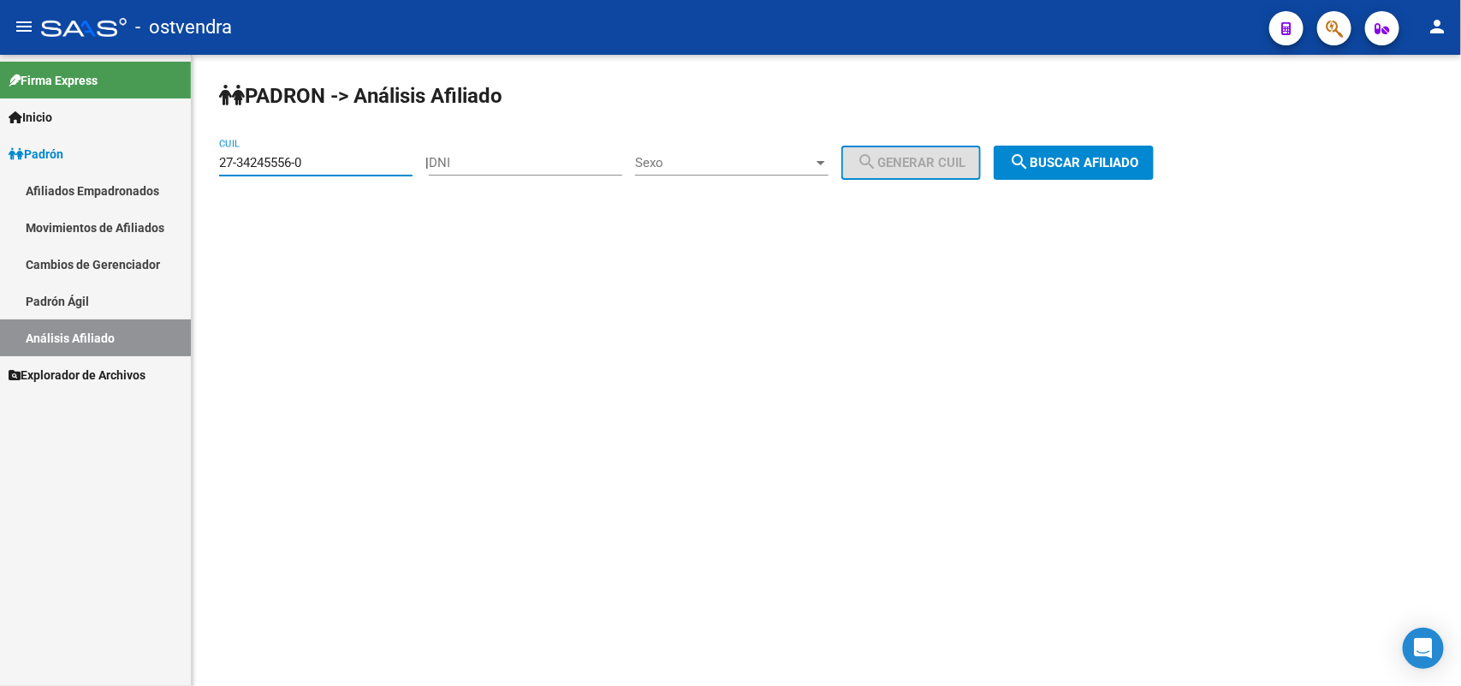
click at [1124, 158] on span "search Buscar afiliado" at bounding box center [1073, 162] width 129 height 15
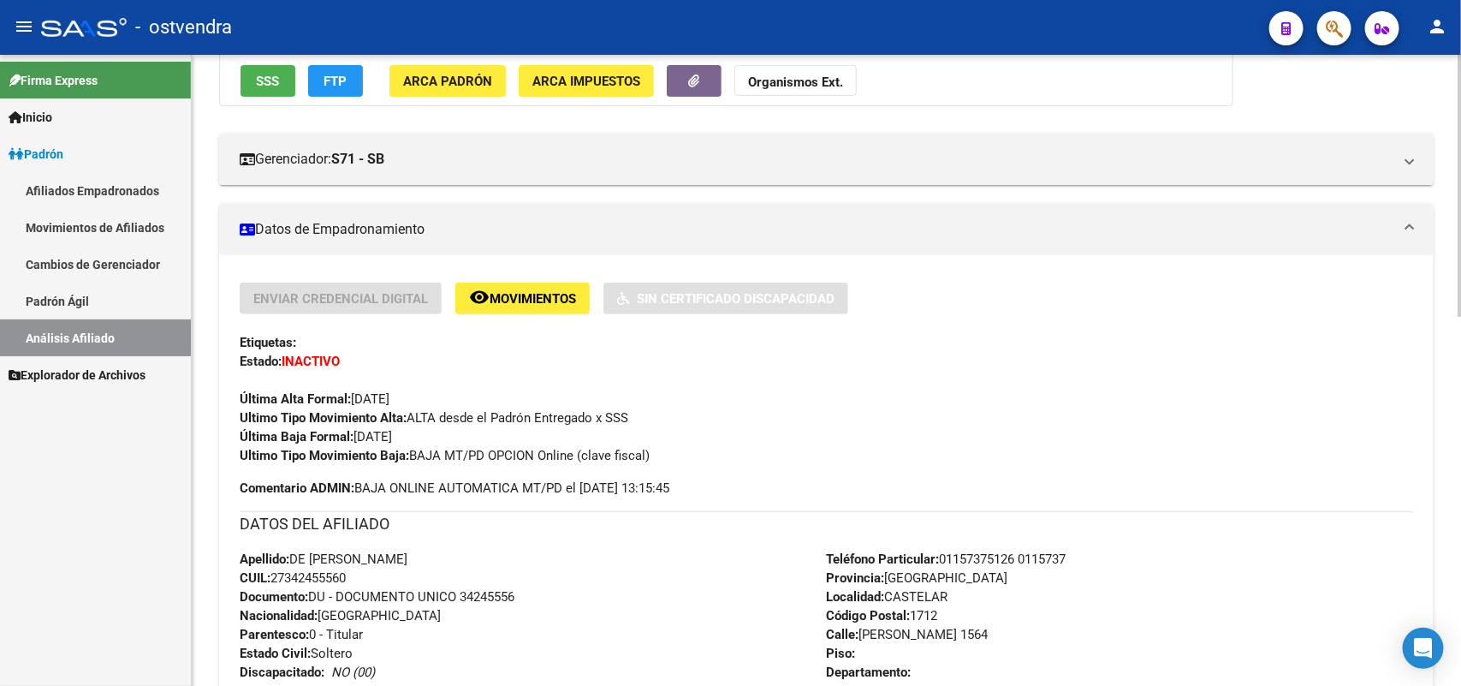
scroll to position [428, 0]
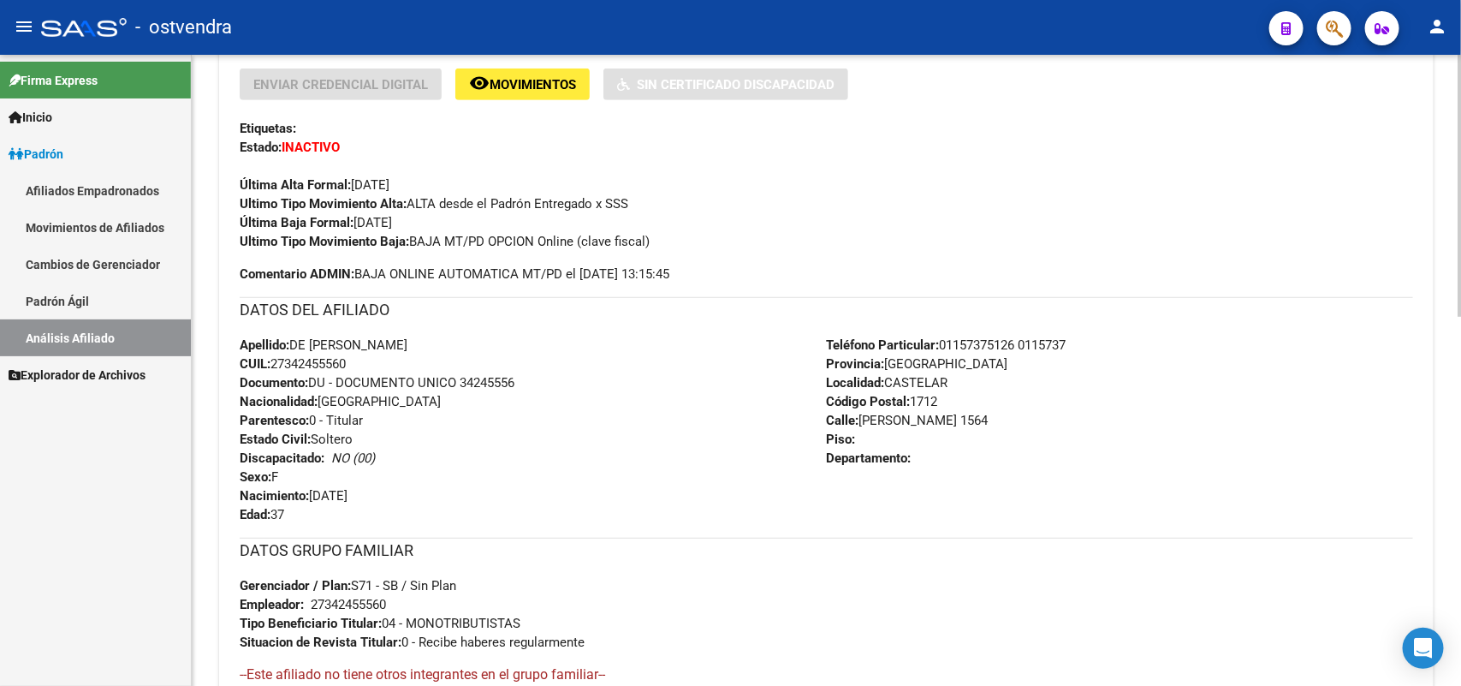
click at [502, 241] on span "Ultimo Tipo Movimiento Baja: BAJA MT/PD OPCION Online (clave fiscal)" at bounding box center [445, 241] width 410 height 15
click at [477, 240] on span "Ultimo Tipo Movimiento Baja: BAJA MT/PD OPCION Online (clave fiscal)" at bounding box center [445, 241] width 410 height 15
click at [497, 234] on span "Ultimo Tipo Movimiento Baja: BAJA MT/PD OPCION Online (clave fiscal)" at bounding box center [445, 241] width 410 height 15
click at [494, 240] on span "Ultimo Tipo Movimiento Baja: BAJA MT/PD OPCION Online (clave fiscal)" at bounding box center [445, 241] width 410 height 15
click at [417, 429] on div "Apellido: DE [PERSON_NAME]: 27342455560 Documento: DU - DOCUMENTO UNICO 3424555…" at bounding box center [533, 429] width 587 height 188
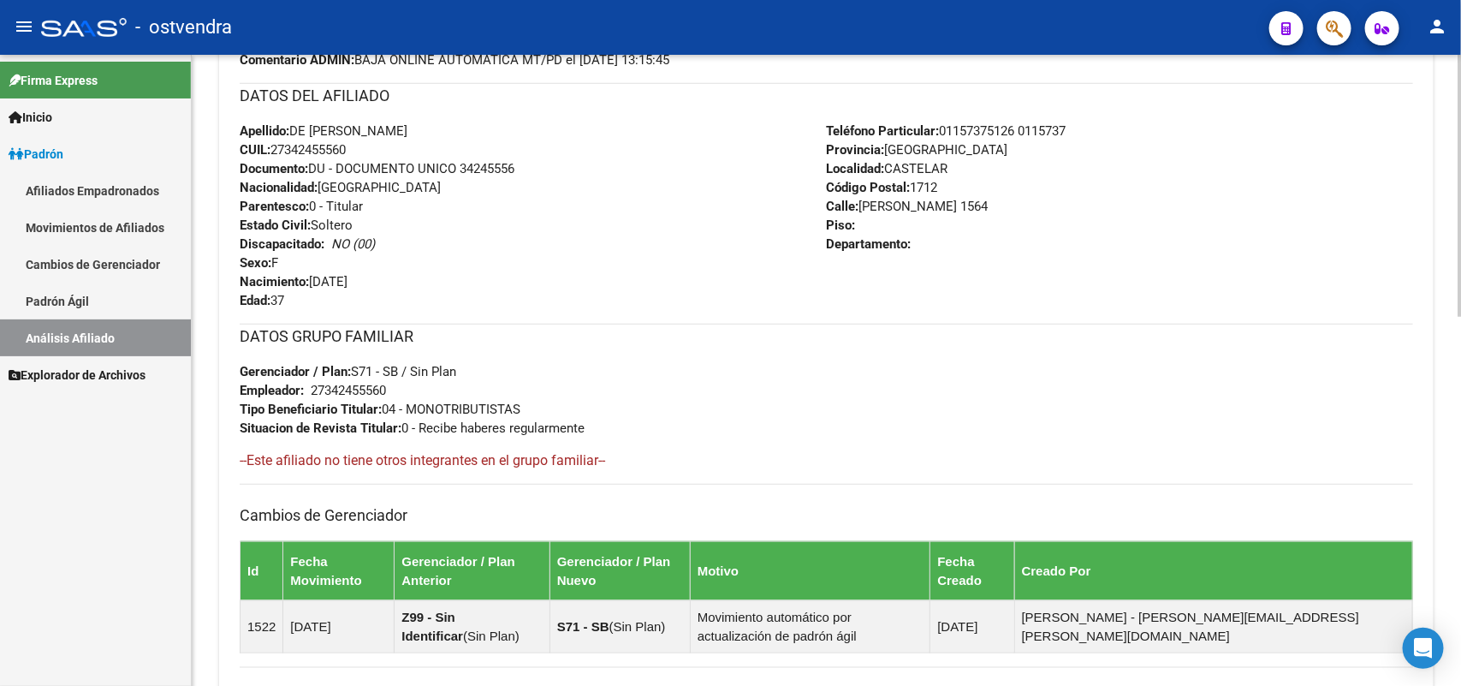
scroll to position [321, 0]
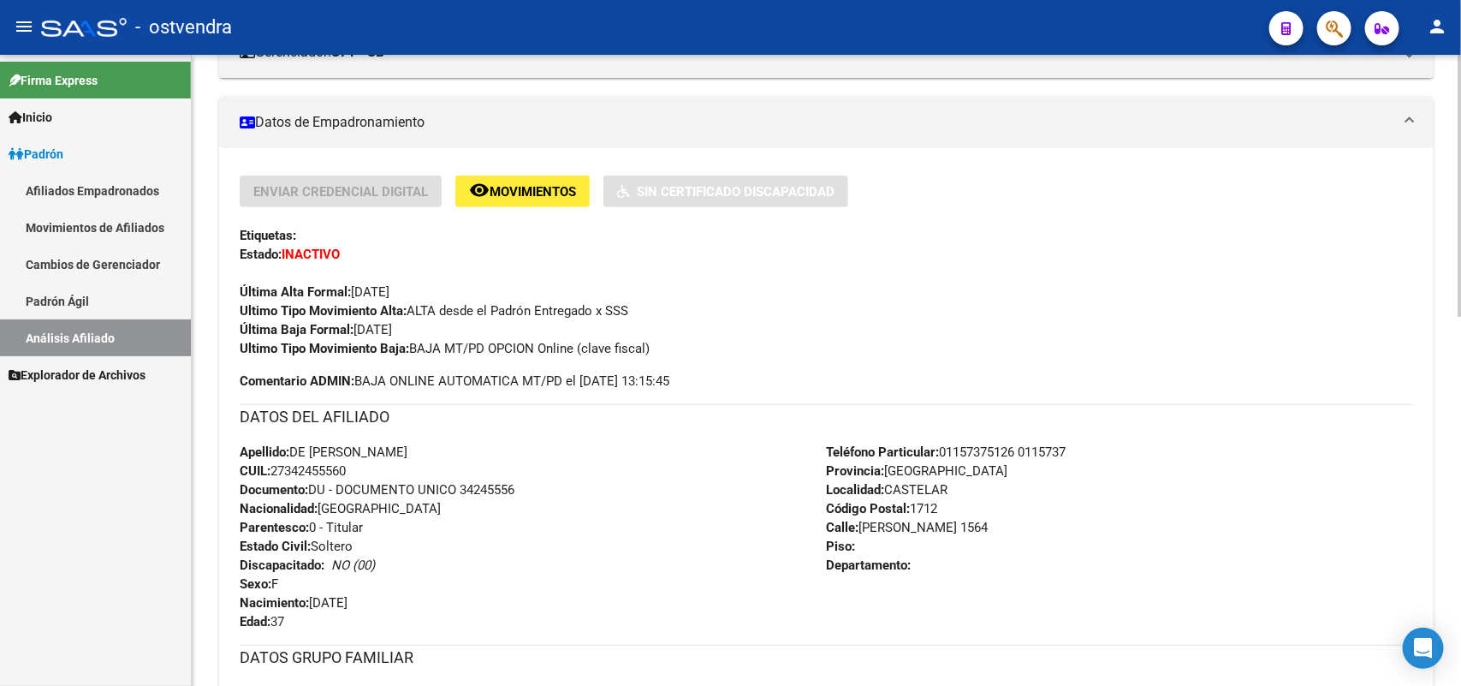
drag, startPoint x: 661, startPoint y: 347, endPoint x: 413, endPoint y: 341, distance: 247.4
click at [413, 341] on div "Ultimo Tipo Movimiento Baja: BAJA MT/PD OPCION Online (clave fiscal)" at bounding box center [826, 348] width 1173 height 19
copy span "BAJA MT/PD OPCION Online (clave fiscal)"
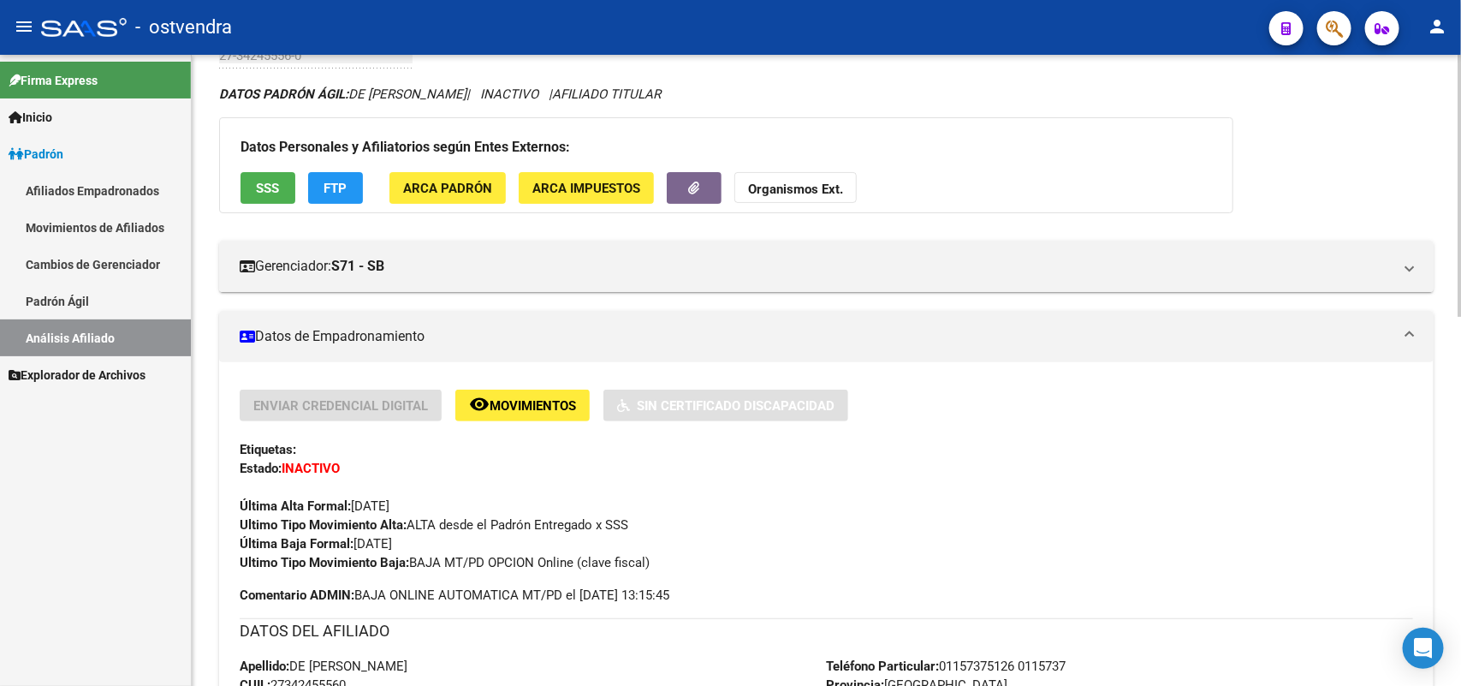
scroll to position [0, 0]
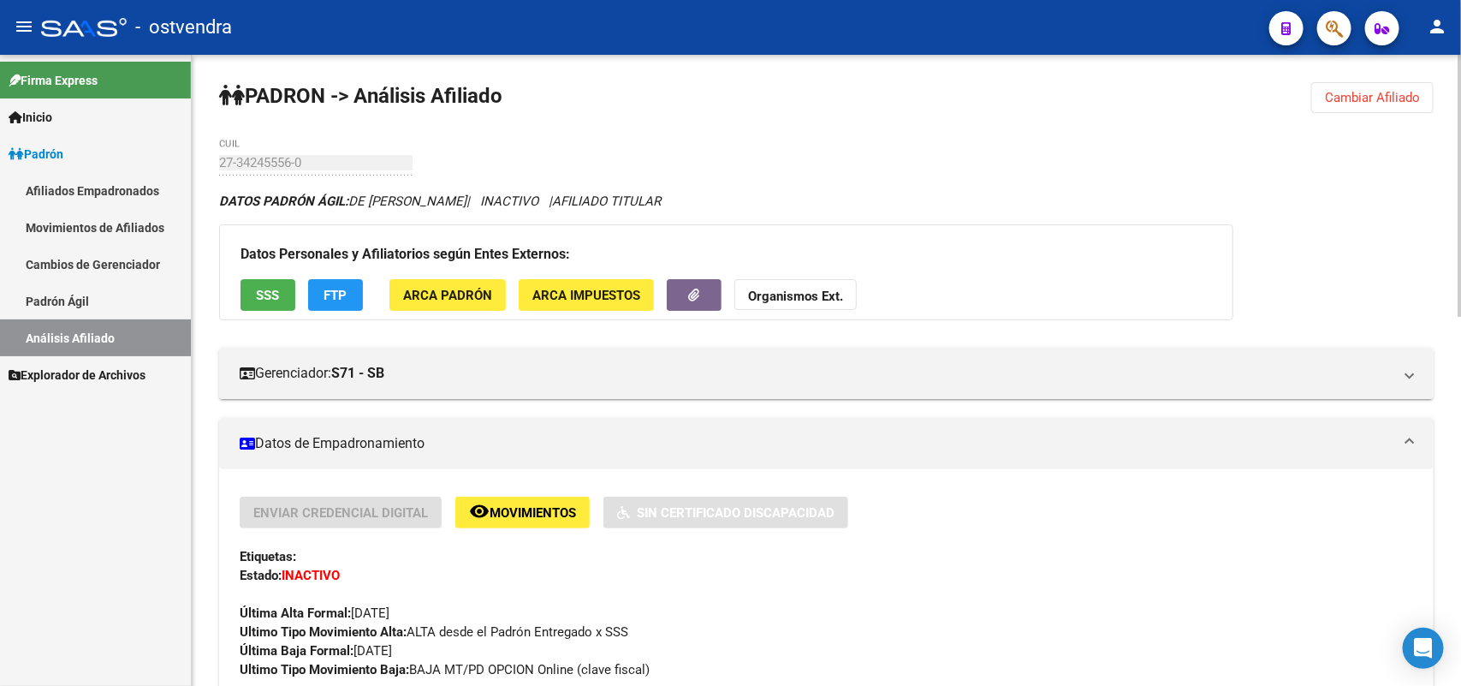
click at [1341, 111] on button "Cambiar Afiliado" at bounding box center [1372, 97] width 122 height 31
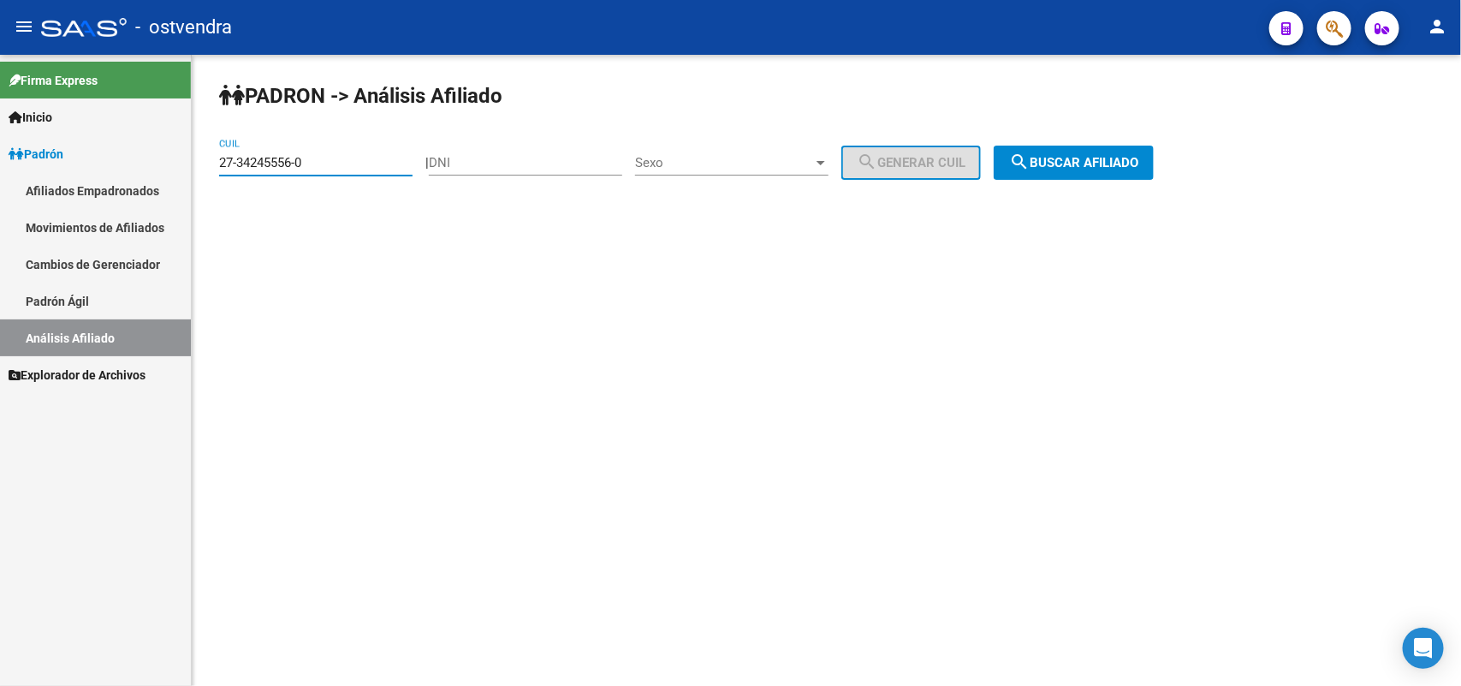
drag, startPoint x: 342, startPoint y: 158, endPoint x: 28, endPoint y: 164, distance: 314.2
click at [28, 164] on mat-sidenav-container "Firma Express Inicio Instructivos Contacto OS Padrón Afiliados Empadronados Mov…" at bounding box center [730, 370] width 1461 height 631
paste input "0-27476981-6"
type input "20-27476981-6"
click at [1110, 159] on span "search Buscar afiliado" at bounding box center [1073, 162] width 129 height 15
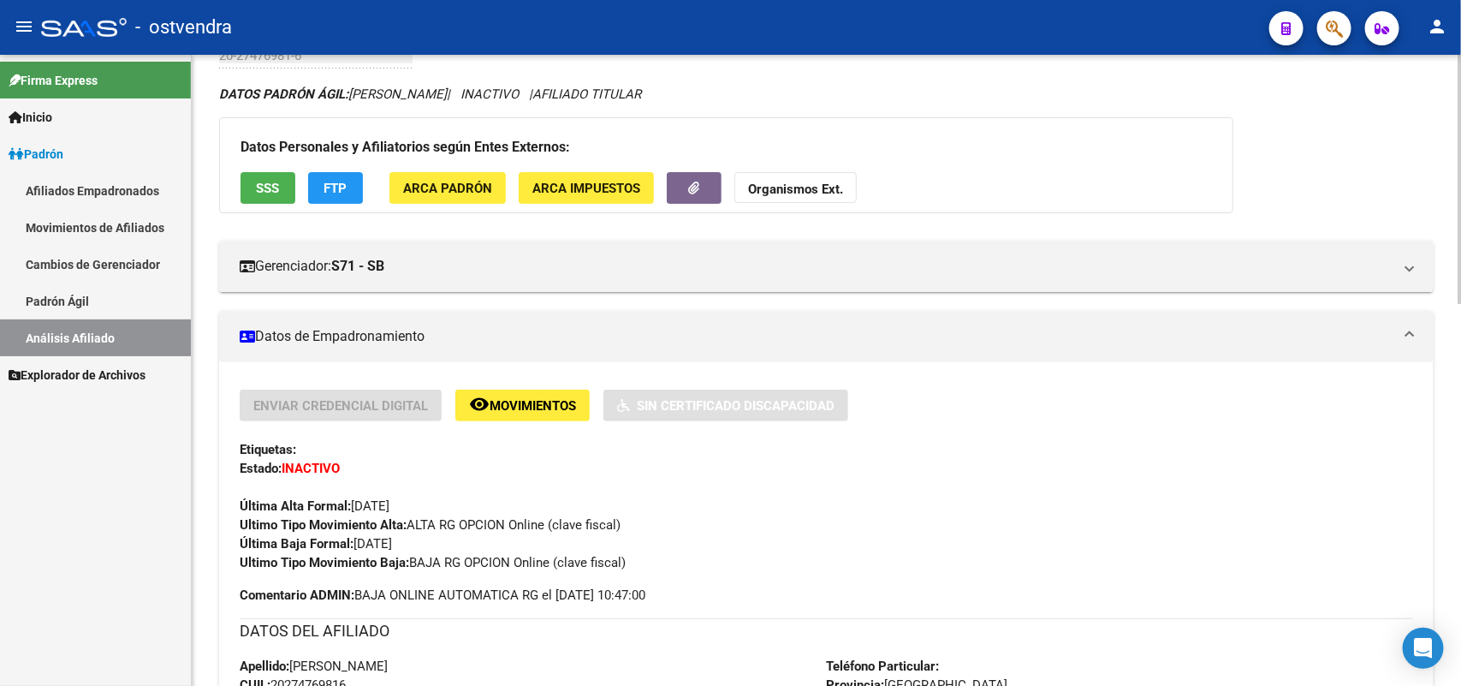
scroll to position [321, 0]
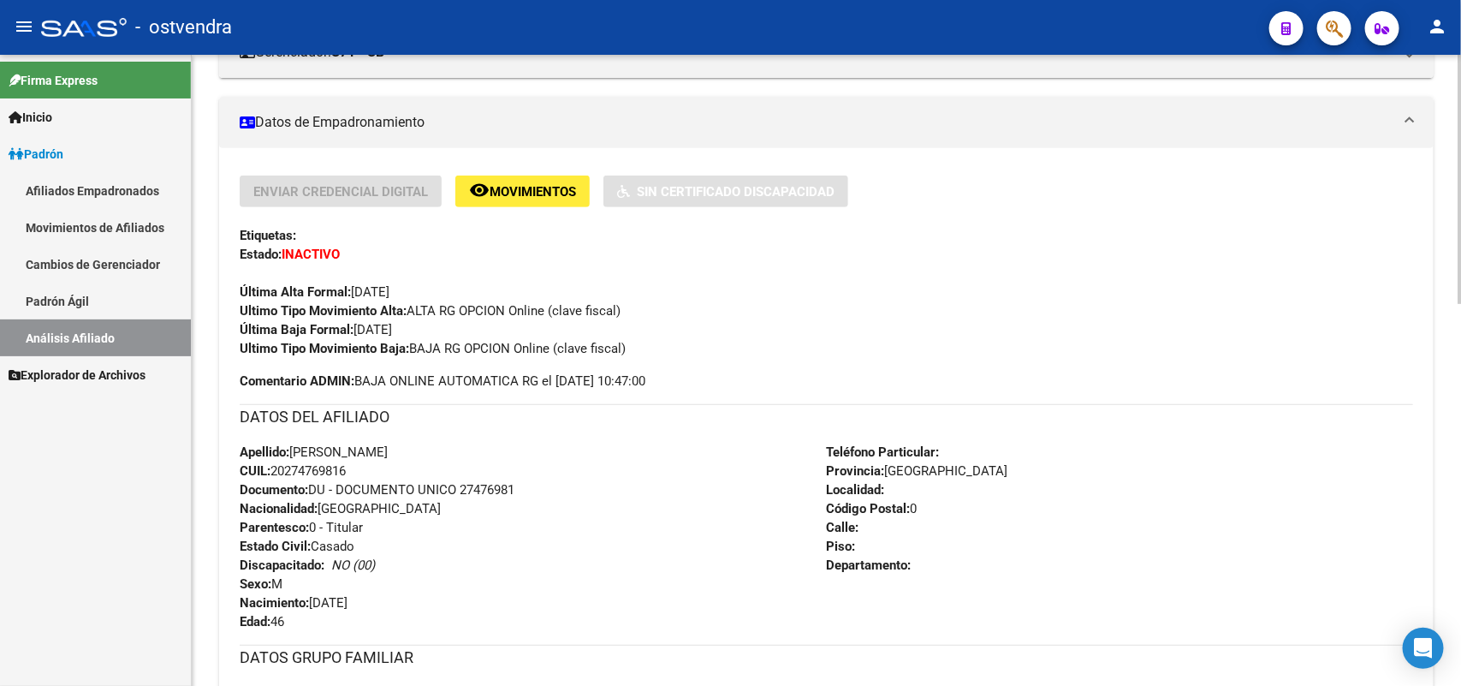
click at [626, 352] on span "Ultimo Tipo Movimiento Baja: BAJA RG OPCION Online (clave fiscal)" at bounding box center [433, 348] width 386 height 15
drag, startPoint x: 655, startPoint y: 353, endPoint x: 597, endPoint y: 338, distance: 60.0
click at [653, 353] on div "Ultimo Tipo Movimiento Baja: BAJA RG OPCION Online (clave fiscal)" at bounding box center [826, 348] width 1173 height 19
drag, startPoint x: 639, startPoint y: 339, endPoint x: 416, endPoint y: 356, distance: 224.0
click at [416, 356] on div "Ultimo Tipo Movimiento Baja: BAJA RG OPCION Online (clave fiscal)" at bounding box center [826, 348] width 1173 height 19
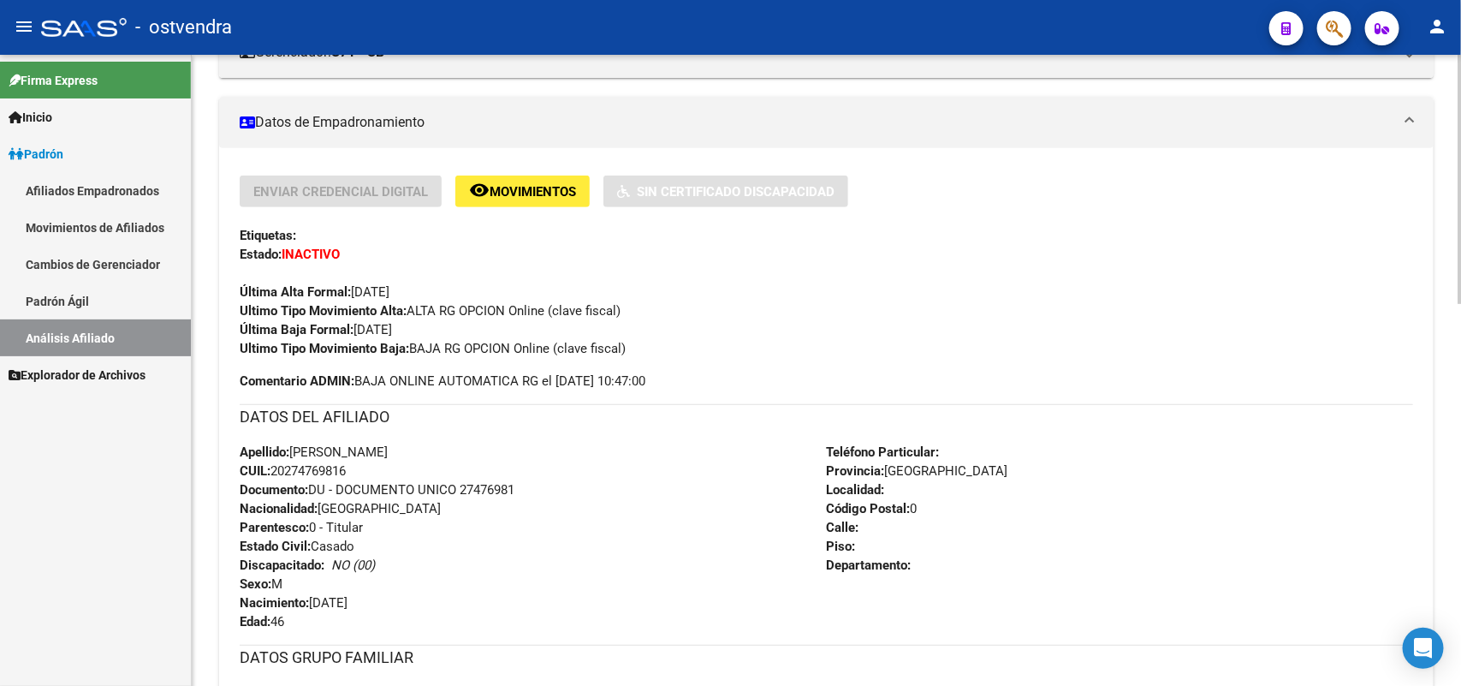
copy span "BAJA RG OPCION Online (clave fiscal)"
click at [720, 480] on div "Apellido: [PERSON_NAME]: 20274769816 Documento: DU - DOCUMENTO UNICO 27476981 N…" at bounding box center [533, 536] width 587 height 188
drag, startPoint x: 669, startPoint y: 348, endPoint x: 657, endPoint y: 347, distance: 12.0
click at [668, 347] on div "Ultimo Tipo Movimiento Baja: BAJA RG OPCION Online (clave fiscal)" at bounding box center [826, 348] width 1173 height 19
click at [644, 347] on div "Ultimo Tipo Movimiento Baja: BAJA RG OPCION Online (clave fiscal)" at bounding box center [826, 348] width 1173 height 19
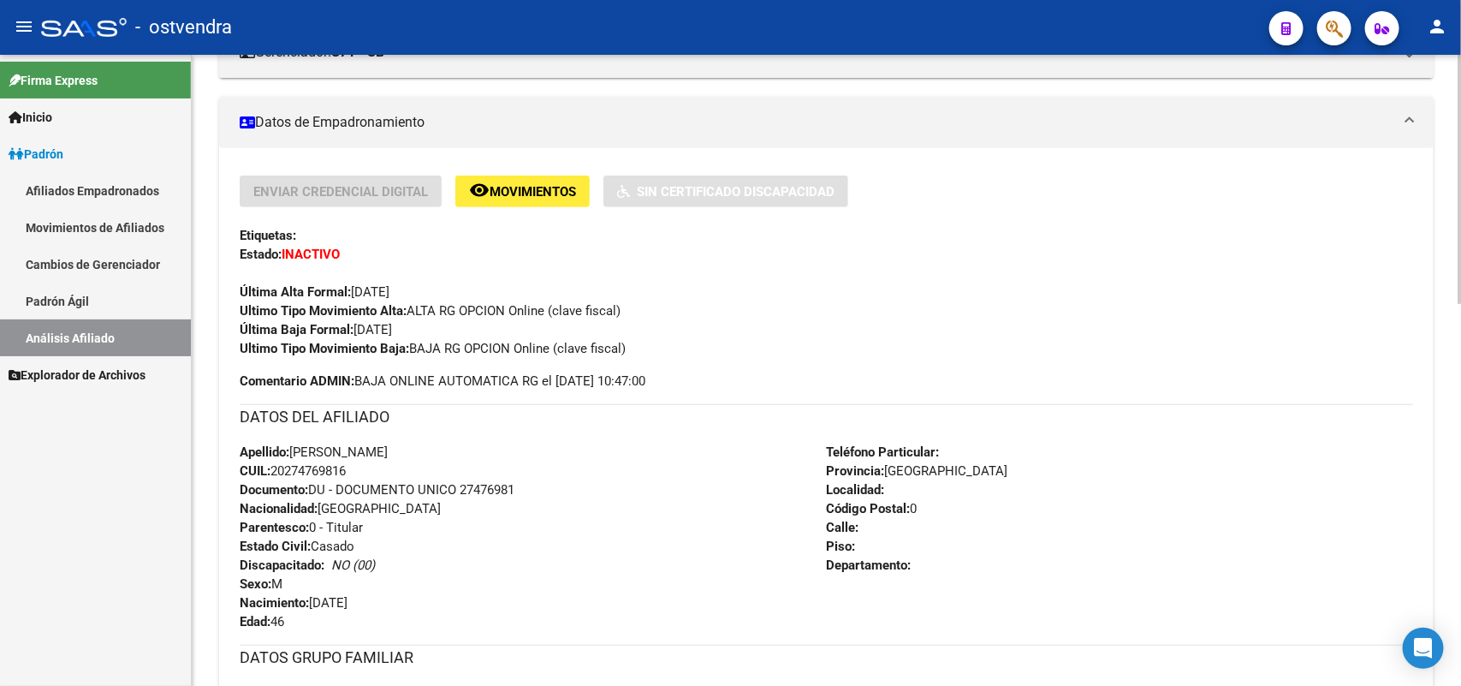
click at [605, 339] on div "Ultimo Tipo Movimiento Baja: BAJA RG OPCION Online (clave fiscal)" at bounding box center [826, 348] width 1173 height 19
click at [606, 345] on span "Ultimo Tipo Movimiento Baja: BAJA RG OPCION Online (clave fiscal)" at bounding box center [433, 348] width 386 height 15
click at [634, 342] on div "Ultimo Tipo Movimiento Baja: BAJA RG OPCION Online (clave fiscal)" at bounding box center [826, 348] width 1173 height 19
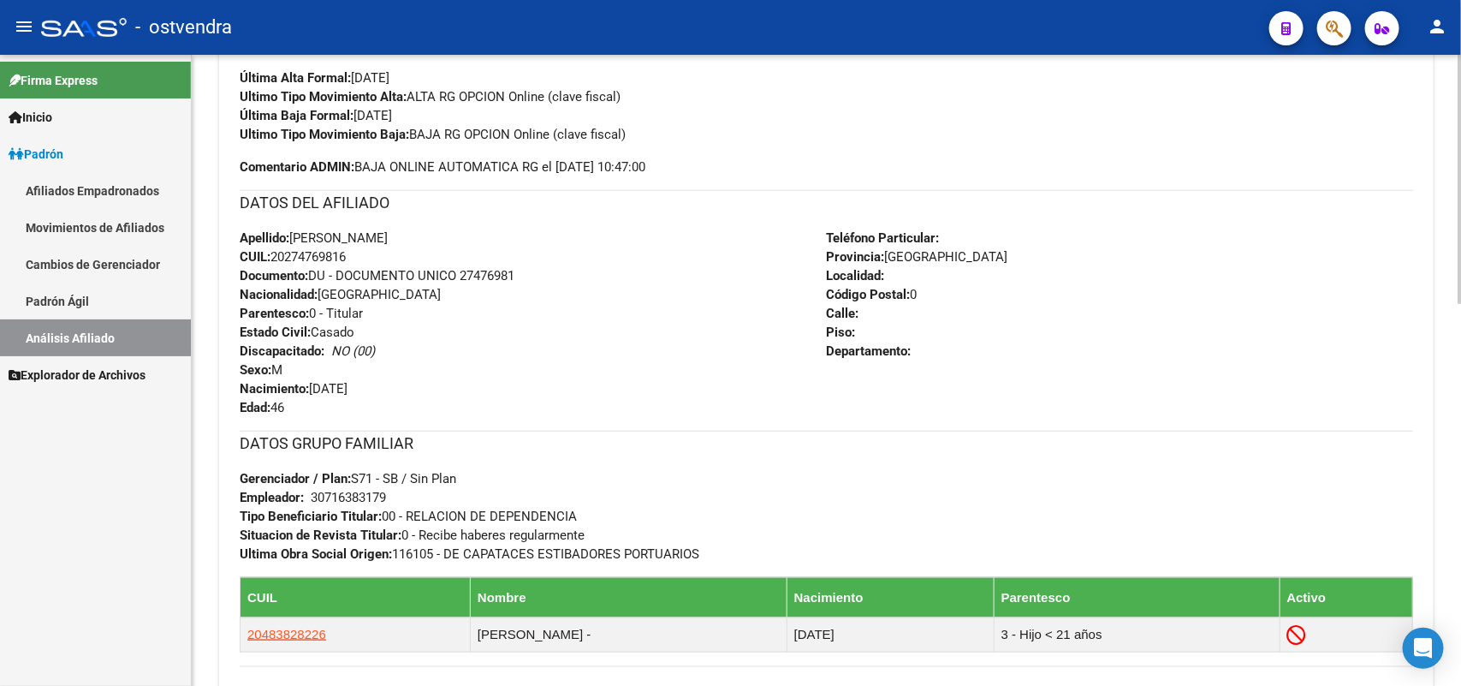
scroll to position [428, 0]
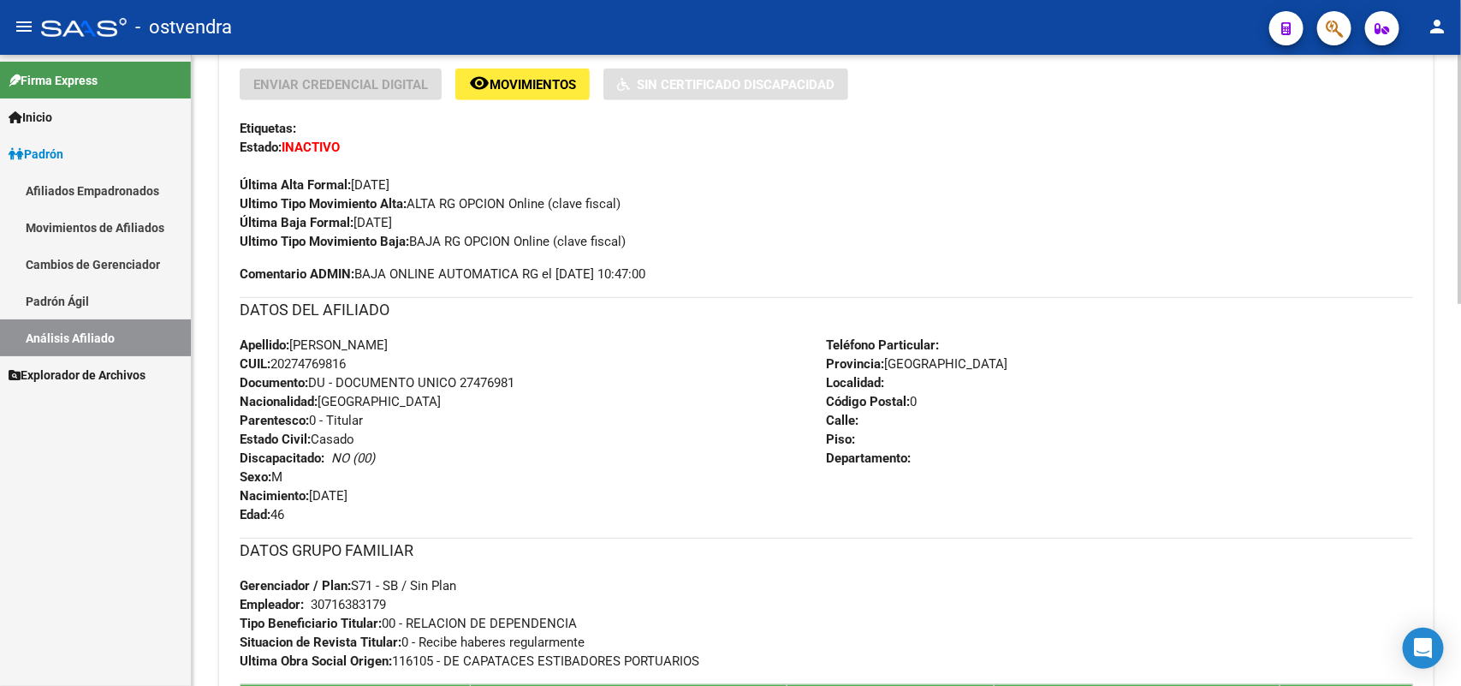
click at [400, 310] on h3 "DATOS DEL AFILIADO" at bounding box center [826, 310] width 1173 height 24
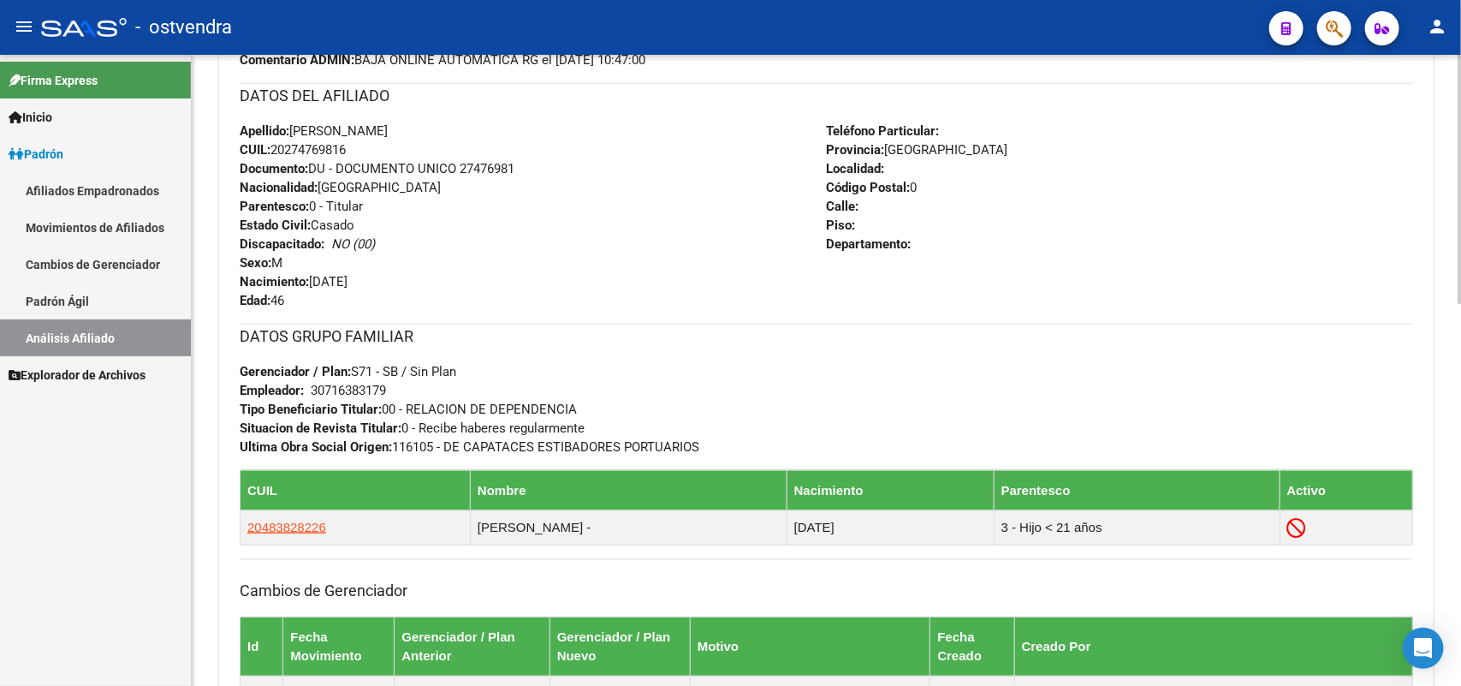
scroll to position [535, 0]
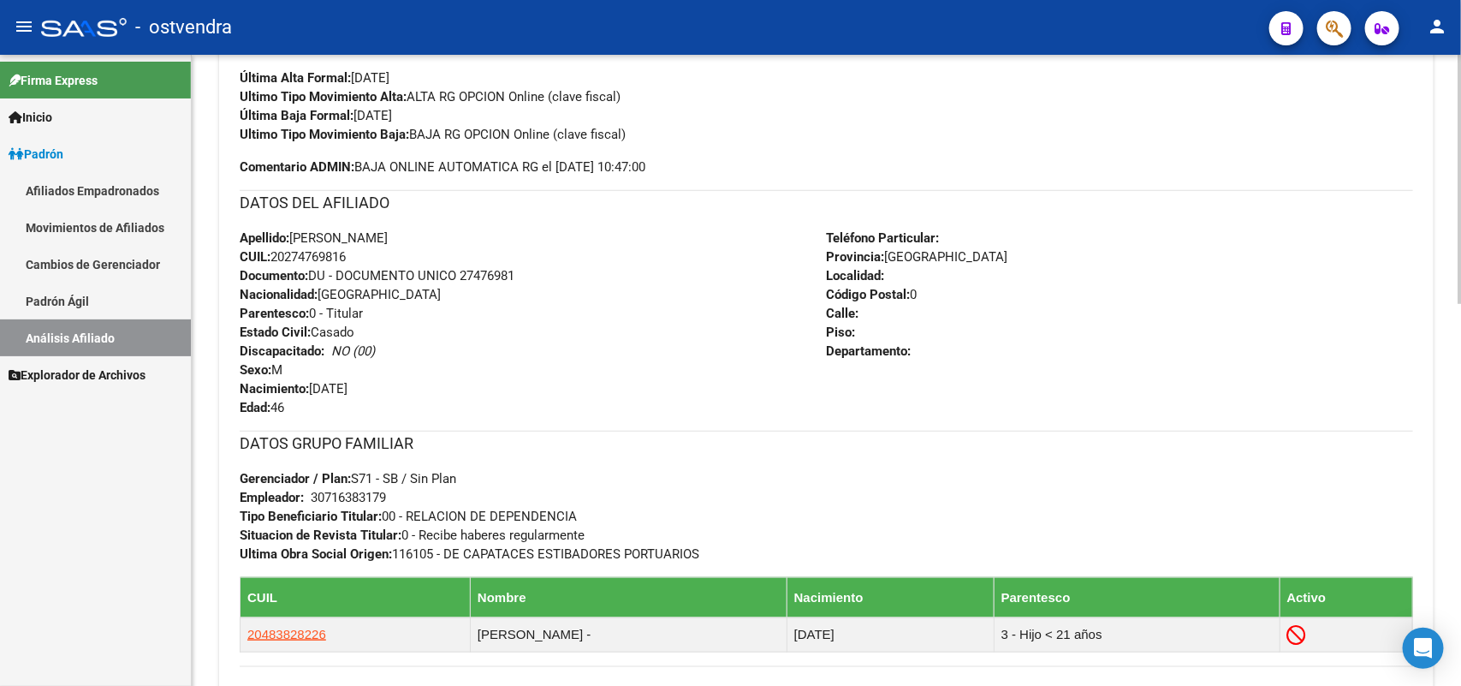
click at [396, 501] on div "DATOS GRUPO FAMILIAR Gerenciador / Plan: S71 - SB / Sin Plan Empleador: 3071638…" at bounding box center [826, 496] width 1173 height 133
drag, startPoint x: 396, startPoint y: 494, endPoint x: 311, endPoint y: 492, distance: 85.6
click at [311, 492] on div "DATOS GRUPO FAMILIAR Gerenciador / Plan: S71 - SB / Sin Plan Empleador: 3071638…" at bounding box center [826, 496] width 1173 height 133
copy div
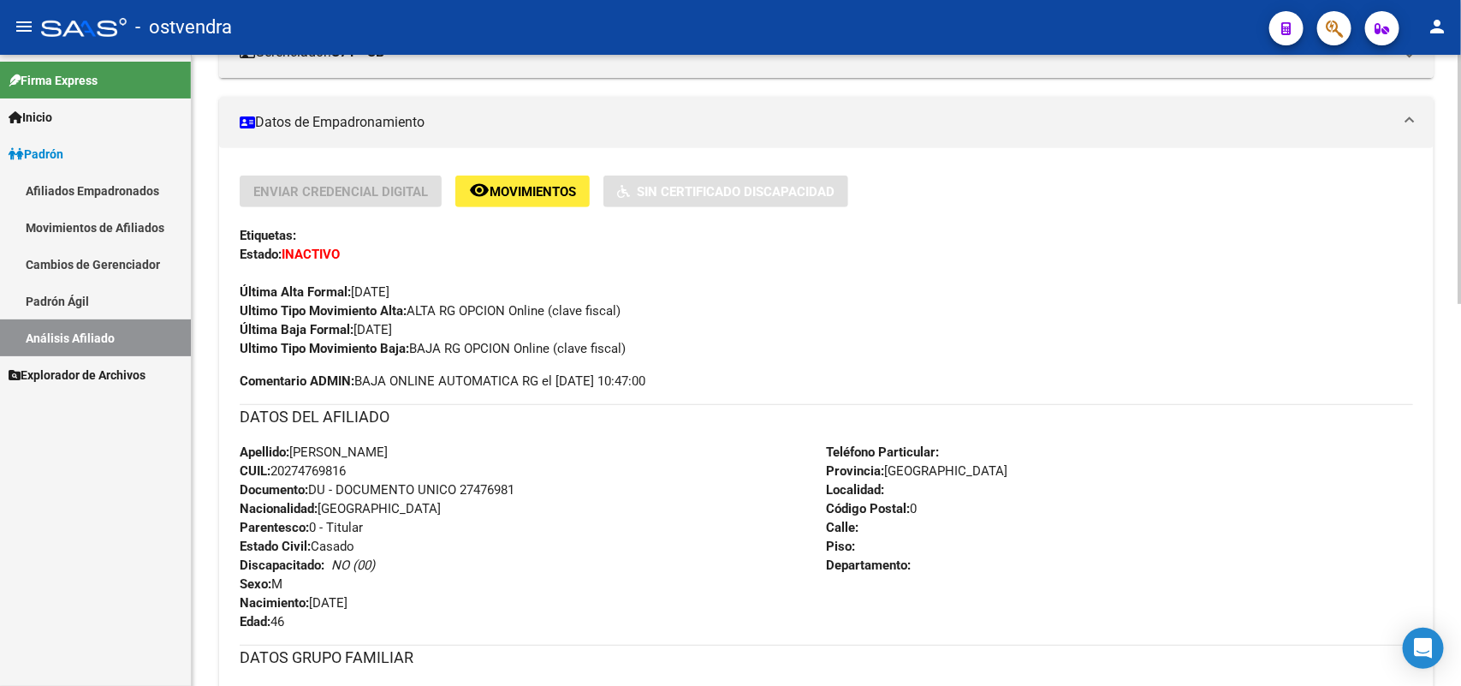
click at [357, 468] on div "Apellido: [PERSON_NAME]: 20274769816 Documento: DU - DOCUMENTO UNICO 27476981 N…" at bounding box center [533, 536] width 587 height 188
copy span "0274769816"
drag, startPoint x: 351, startPoint y: 465, endPoint x: 287, endPoint y: 484, distance: 66.9
click at [284, 482] on div "Apellido: [PERSON_NAME]: 20274769816 Documento: DU - DOCUMENTO UNICO 27476981 N…" at bounding box center [533, 536] width 587 height 188
click at [318, 501] on strong "Nacionalidad:" at bounding box center [279, 508] width 78 height 15
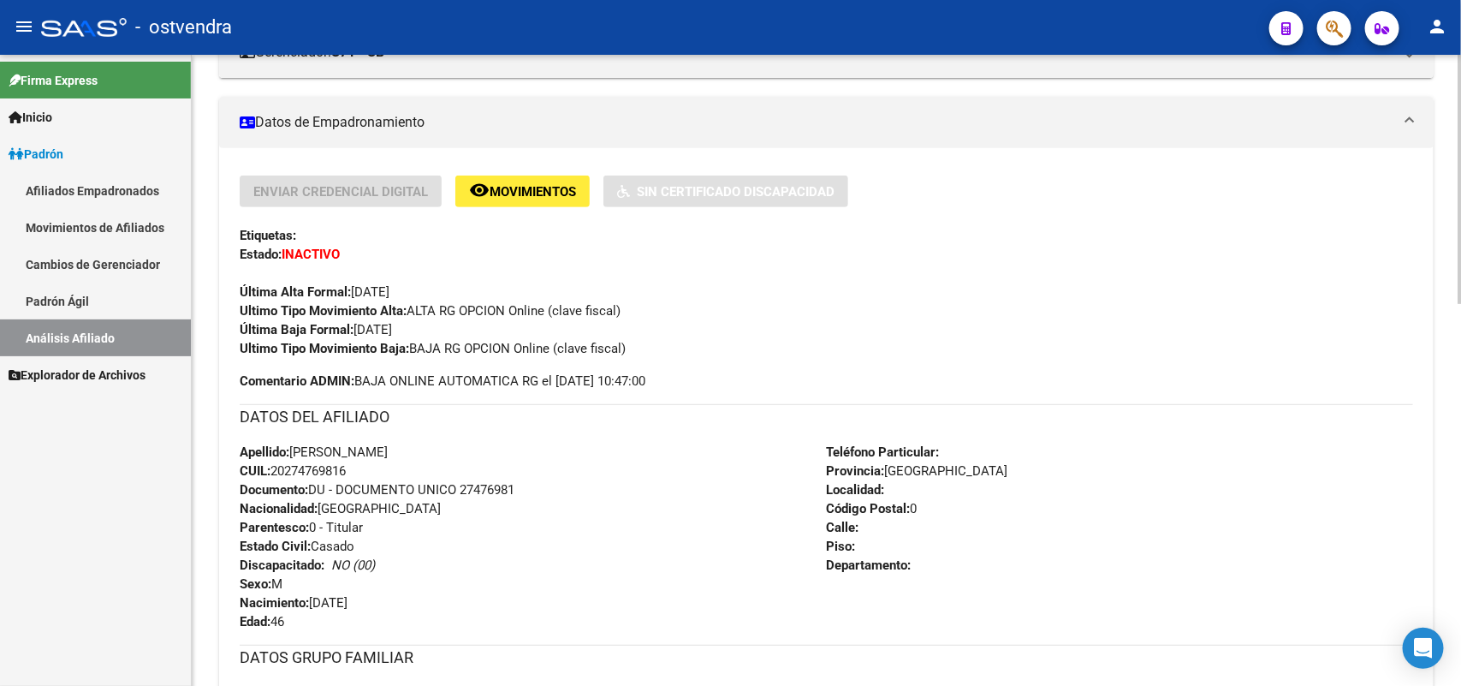
click at [336, 468] on span "CUIL: 20274769816" at bounding box center [293, 470] width 106 height 15
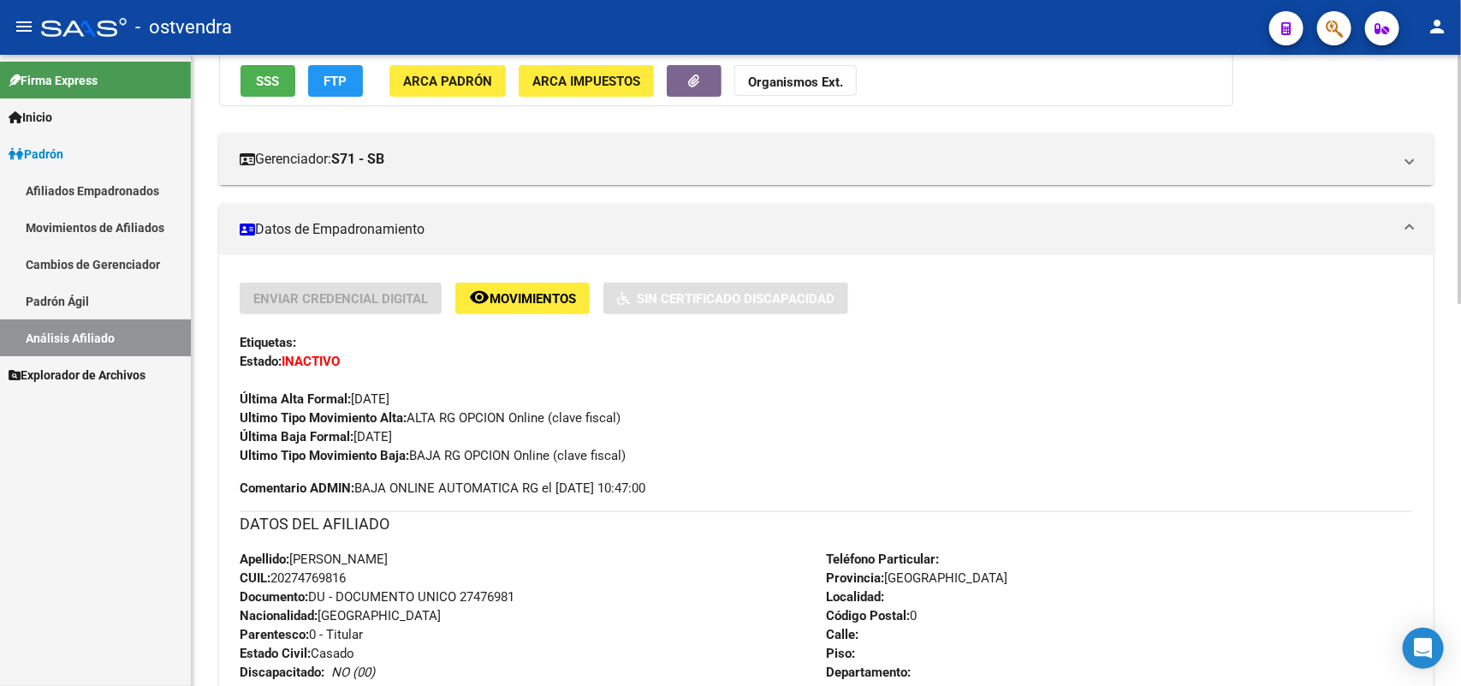
scroll to position [0, 0]
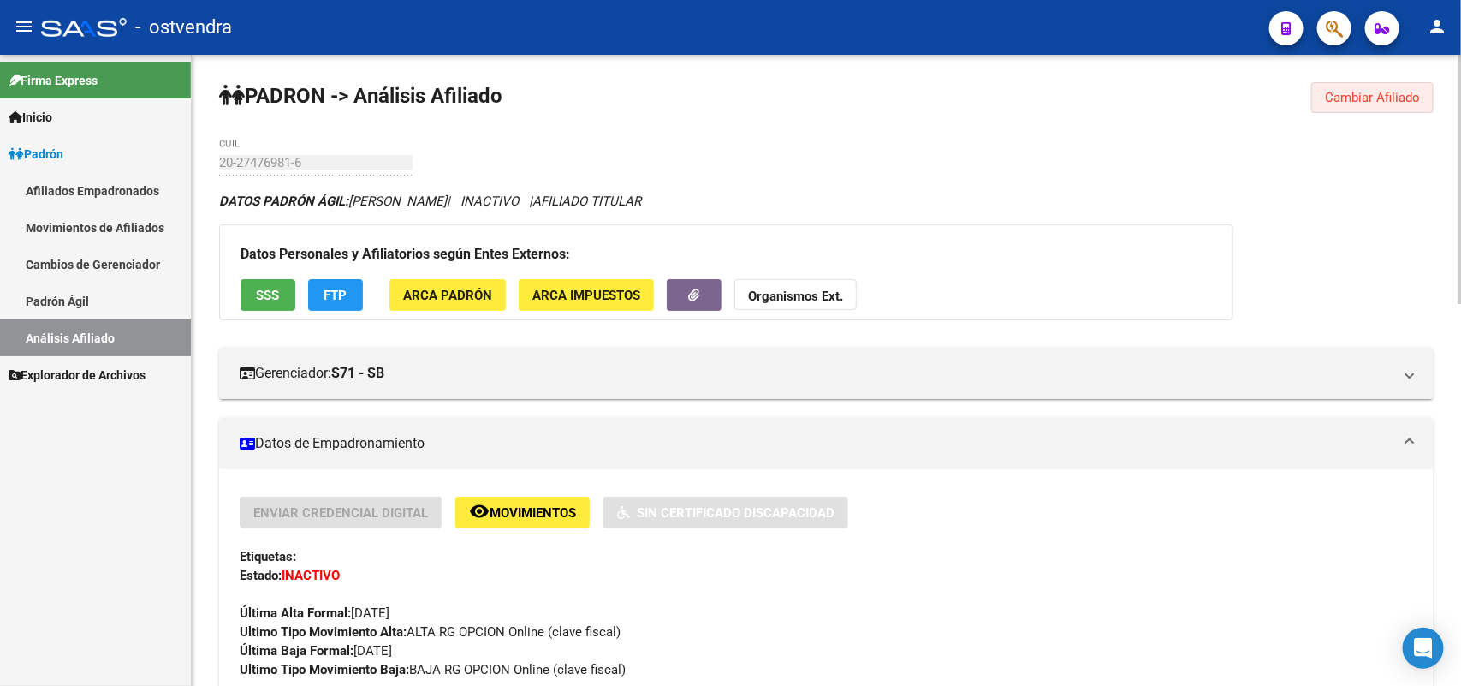
drag, startPoint x: 1365, startPoint y: 87, endPoint x: 1220, endPoint y: 120, distance: 149.1
click at [1359, 91] on button "Cambiar Afiliado" at bounding box center [1372, 97] width 122 height 31
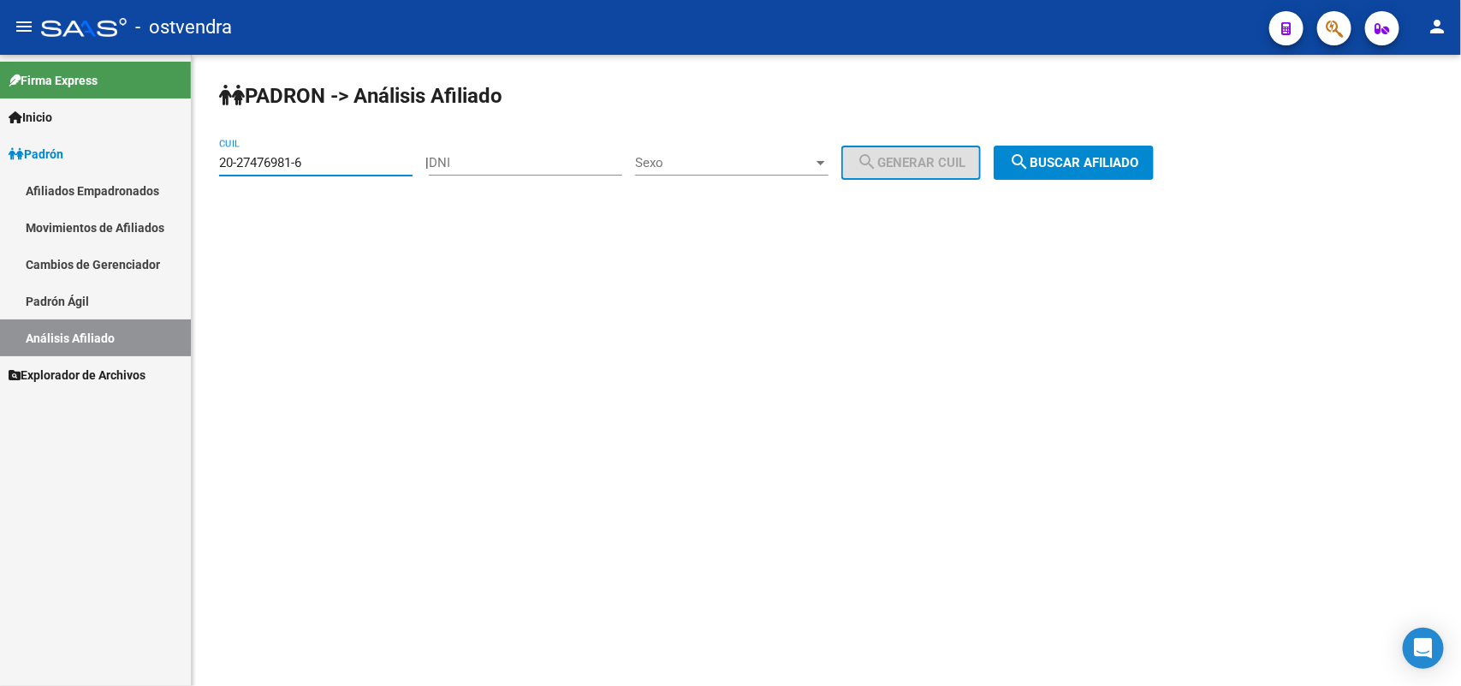
drag, startPoint x: 134, startPoint y: 165, endPoint x: 13, endPoint y: 204, distance: 127.5
click at [4, 202] on mat-sidenav-container "Firma Express Inicio Instructivos Contacto OS Padrón Afiliados Empadronados Mov…" at bounding box center [730, 370] width 1461 height 631
paste input "20-40250705-6"
type input "20-40250705-6"
click at [1089, 173] on button "search Buscar afiliado" at bounding box center [1074, 162] width 160 height 34
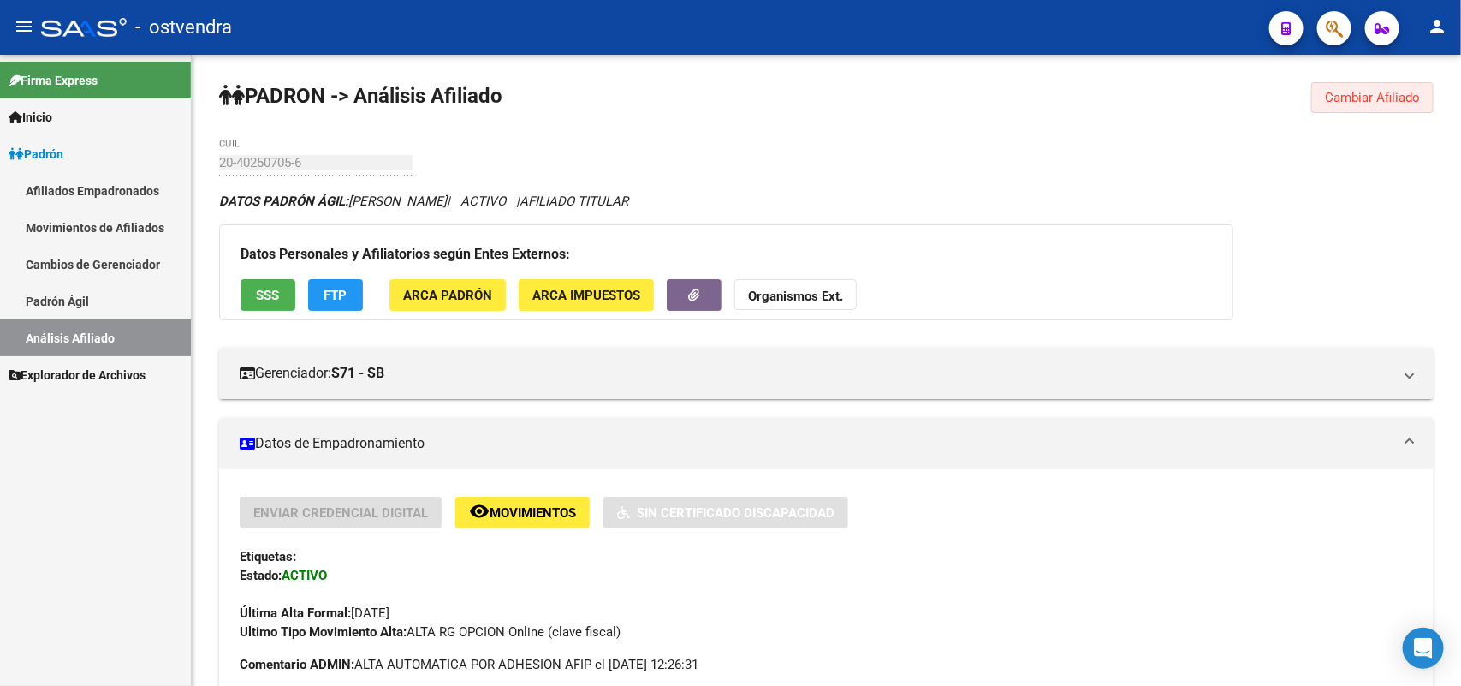
click at [1371, 104] on span "Cambiar Afiliado" at bounding box center [1372, 97] width 95 height 15
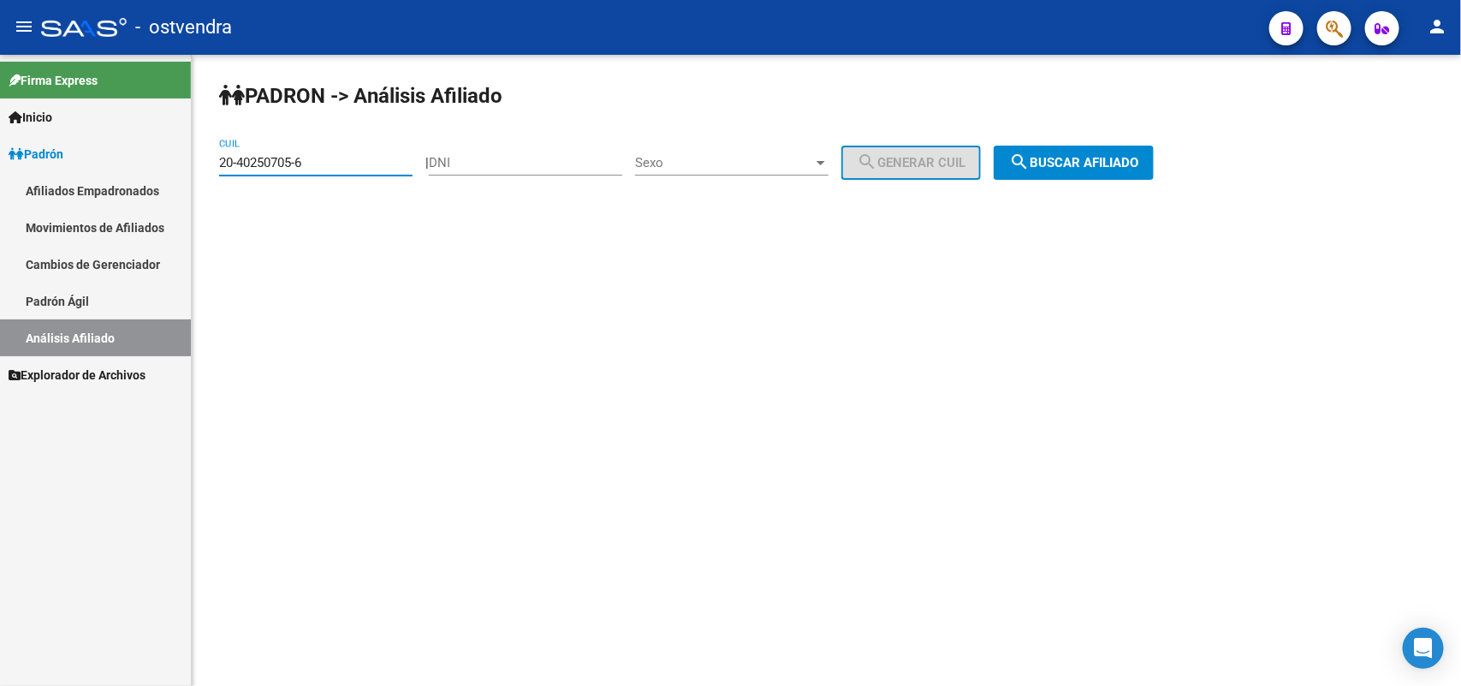
click at [338, 161] on input "20-40250705-6" at bounding box center [315, 162] width 193 height 15
drag, startPoint x: 78, startPoint y: 158, endPoint x: 6, endPoint y: 141, distance: 73.9
click at [6, 141] on mat-sidenav-container "Firma Express Inicio Instructivos Contacto OS Padrón Afiliados Empadronados Mov…" at bounding box center [730, 370] width 1461 height 631
paste input "20-94037099-0"
type input "20-94037099-0"
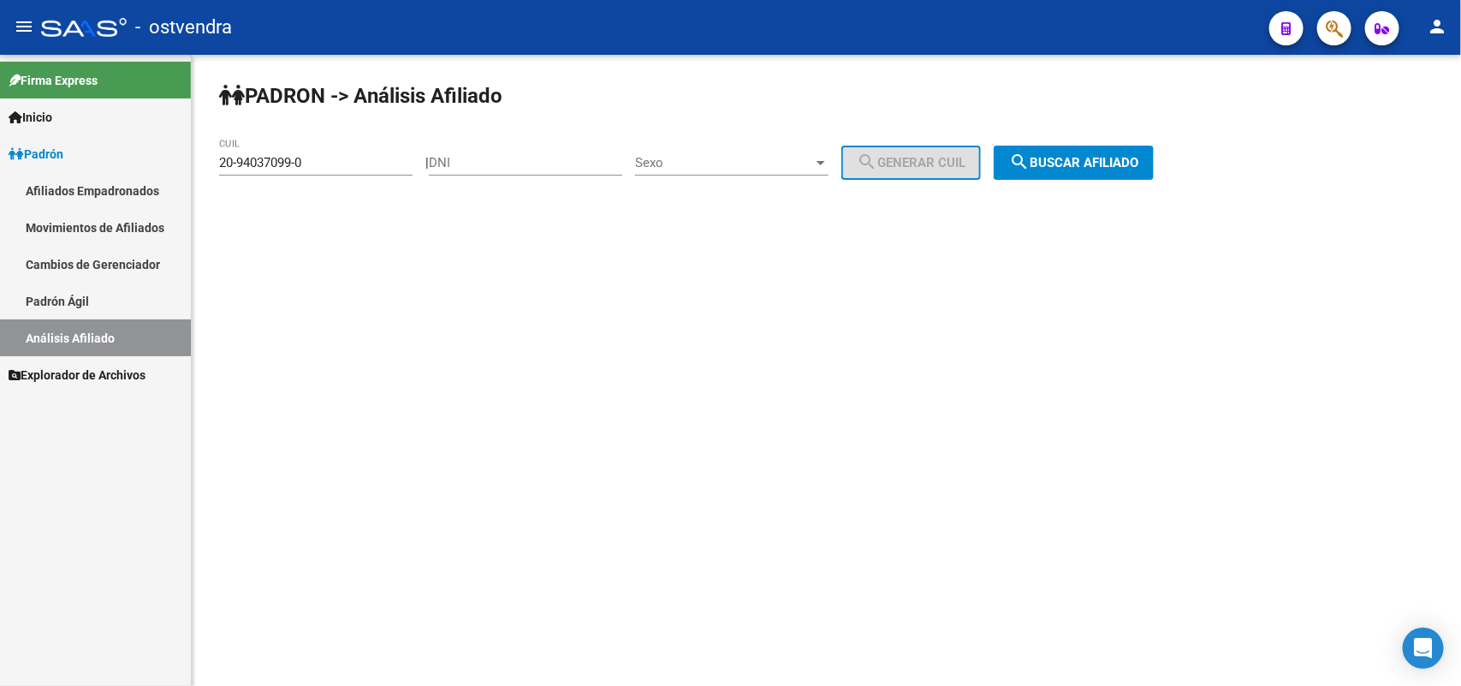
click at [1110, 143] on div "PADRON -> Análisis Afiliado 20-94037099-0 CUIL | DNI Sexo Sexo search Generar C…" at bounding box center [826, 145] width 1269 height 180
click at [1117, 168] on span "search Buscar afiliado" at bounding box center [1073, 162] width 129 height 15
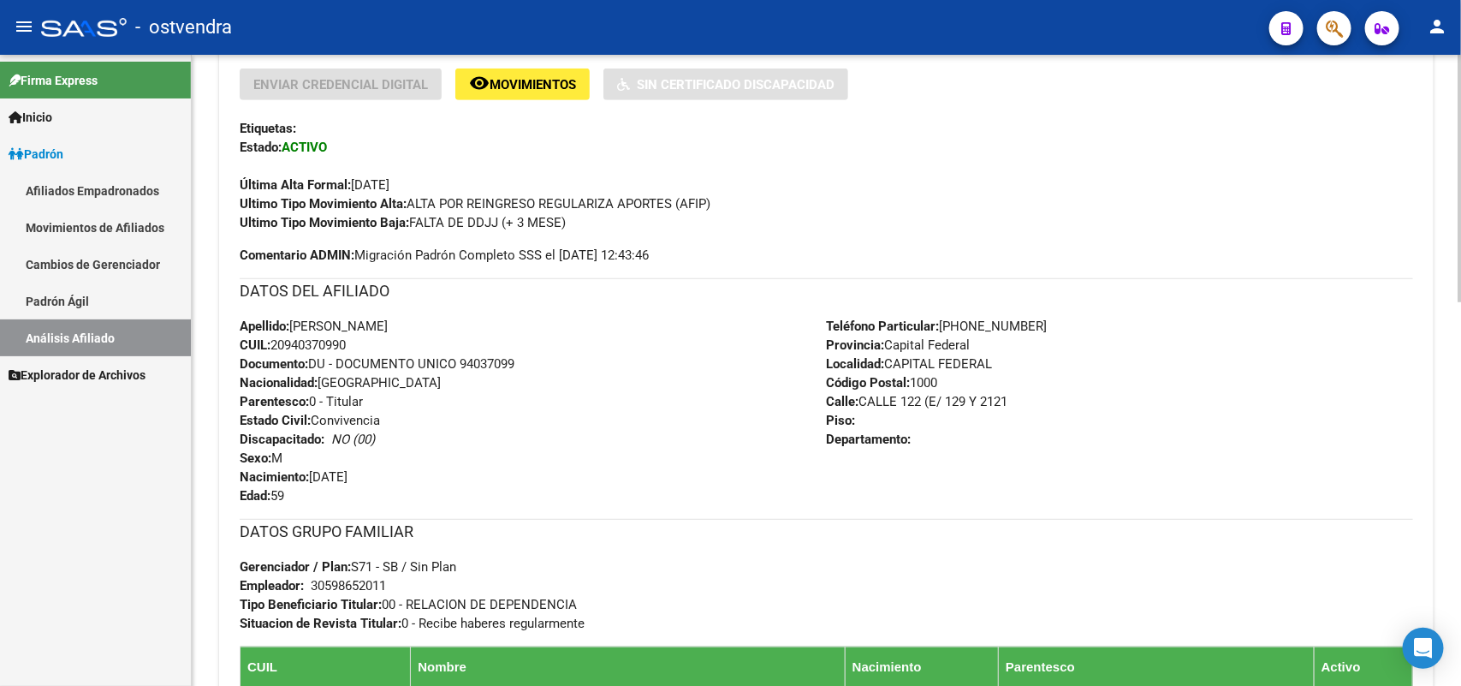
scroll to position [321, 0]
